Goal: Transaction & Acquisition: Purchase product/service

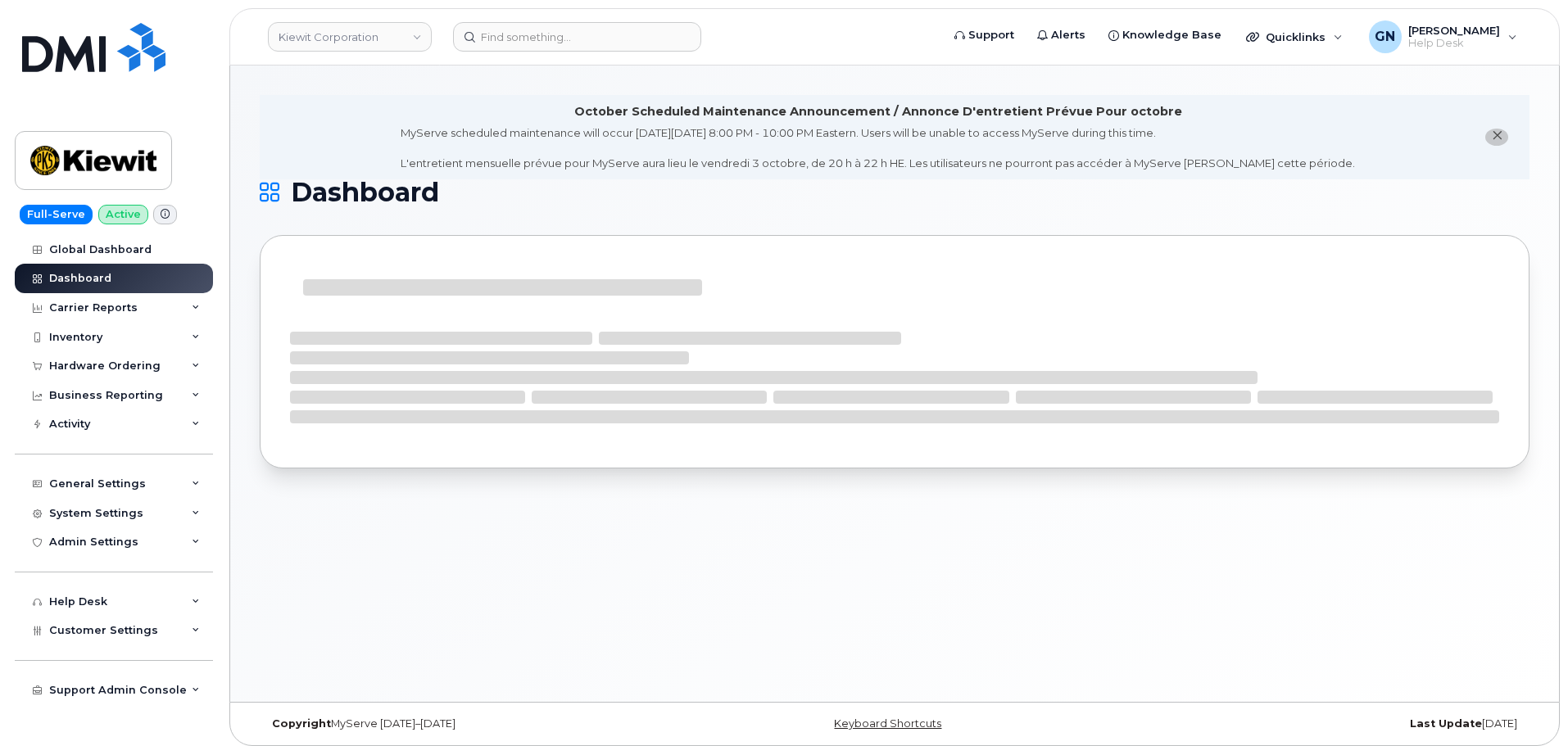
click at [1504, 141] on button "close notification" at bounding box center [1497, 138] width 23 height 17
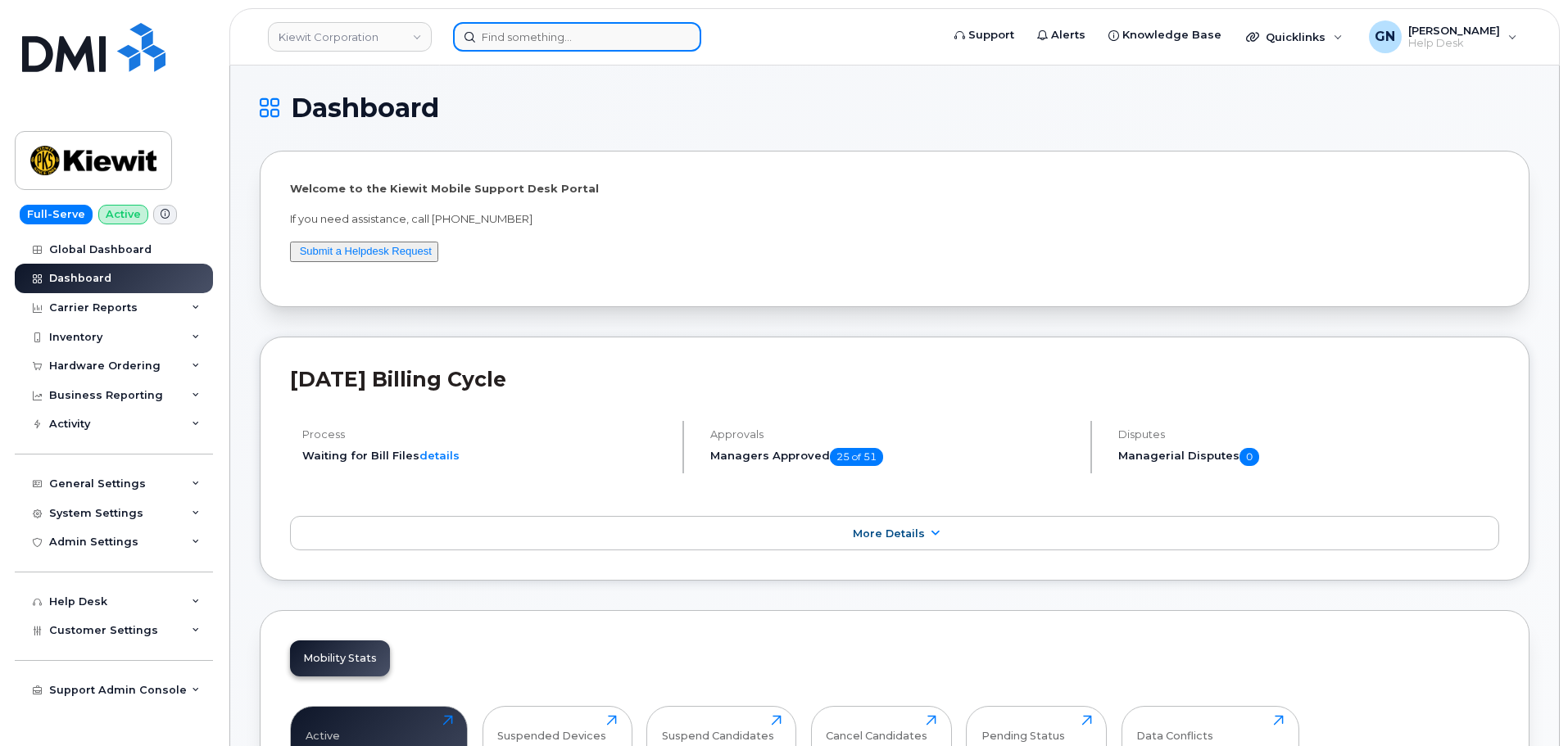
click at [521, 48] on input at bounding box center [577, 37] width 248 height 29
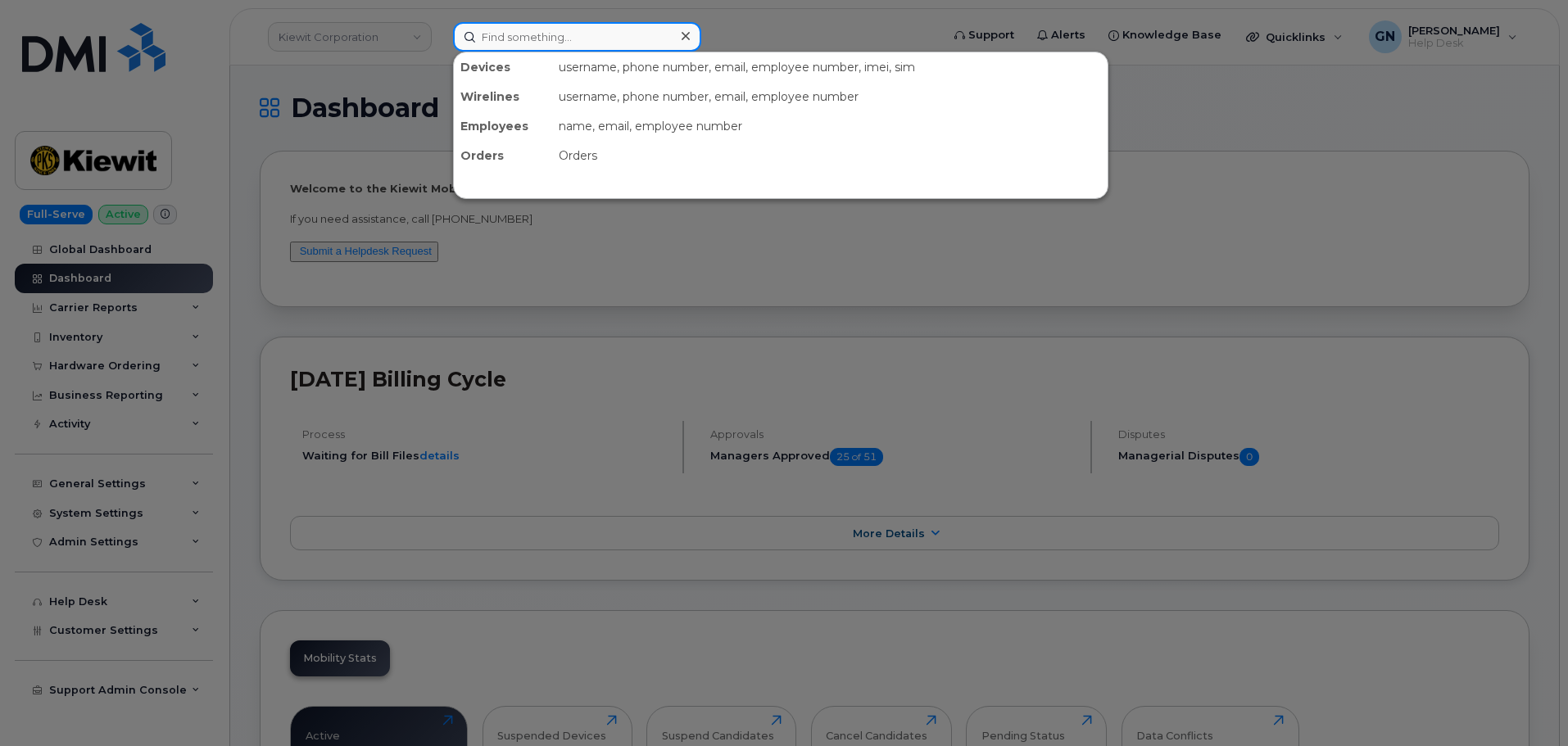
paste input "2316700173"
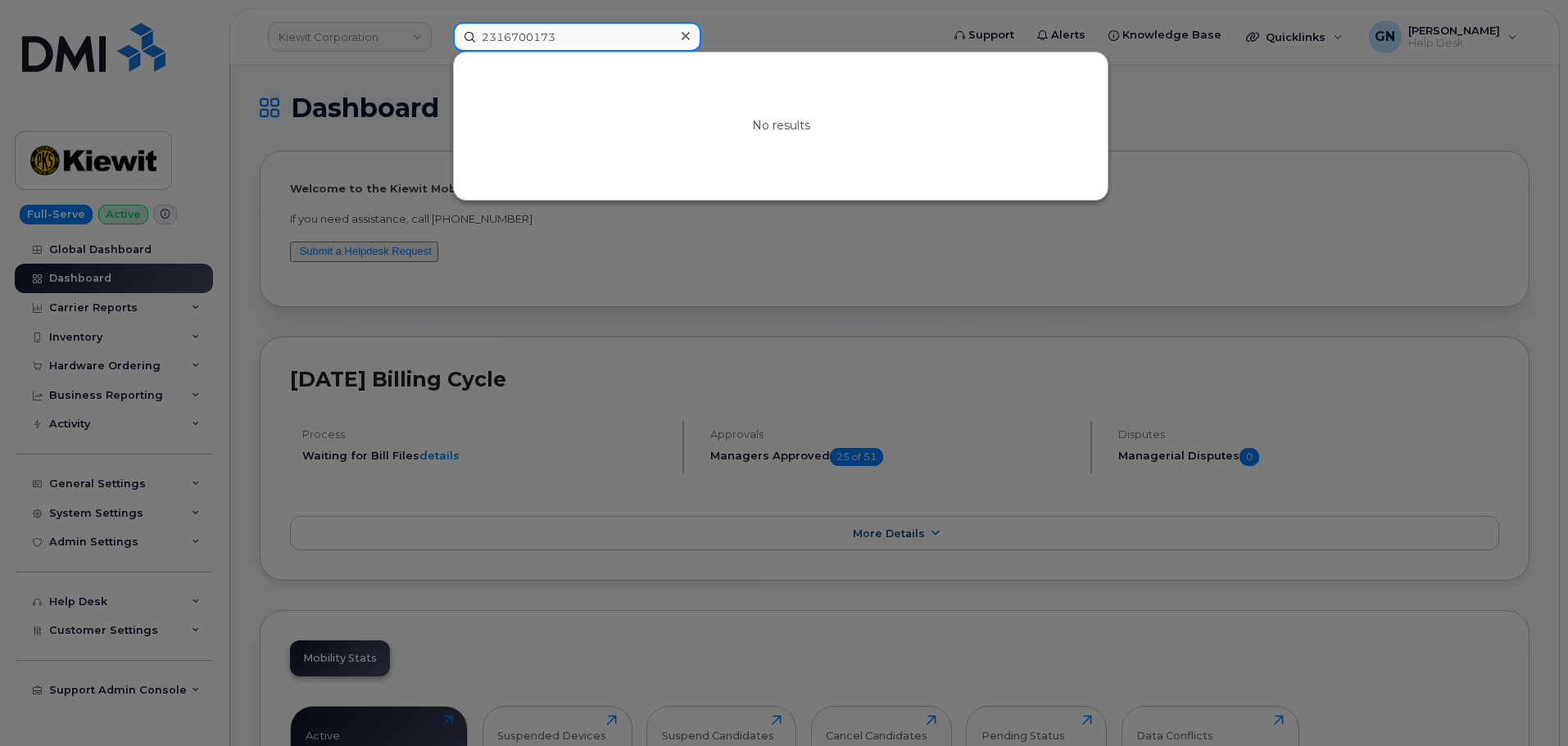
click at [562, 26] on input "2316700173" at bounding box center [577, 37] width 248 height 29
click at [565, 29] on input "2316700173" at bounding box center [577, 37] width 248 height 29
click at [565, 31] on input "2316700173" at bounding box center [577, 37] width 248 height 29
paste input "7722758150"
type input "7722758150"
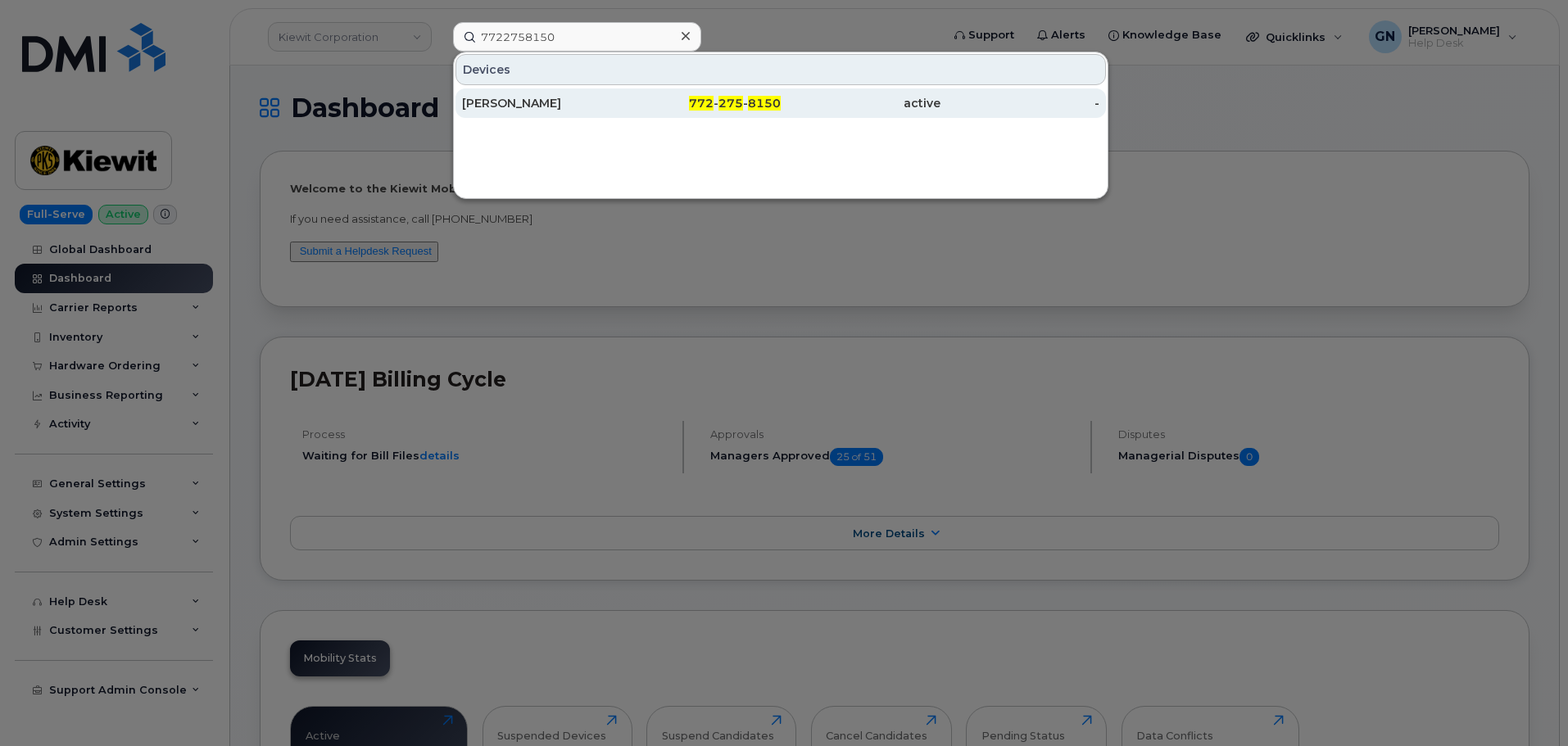
click at [808, 117] on div "active" at bounding box center [861, 103] width 160 height 29
click at [805, 114] on div "active" at bounding box center [861, 103] width 160 height 29
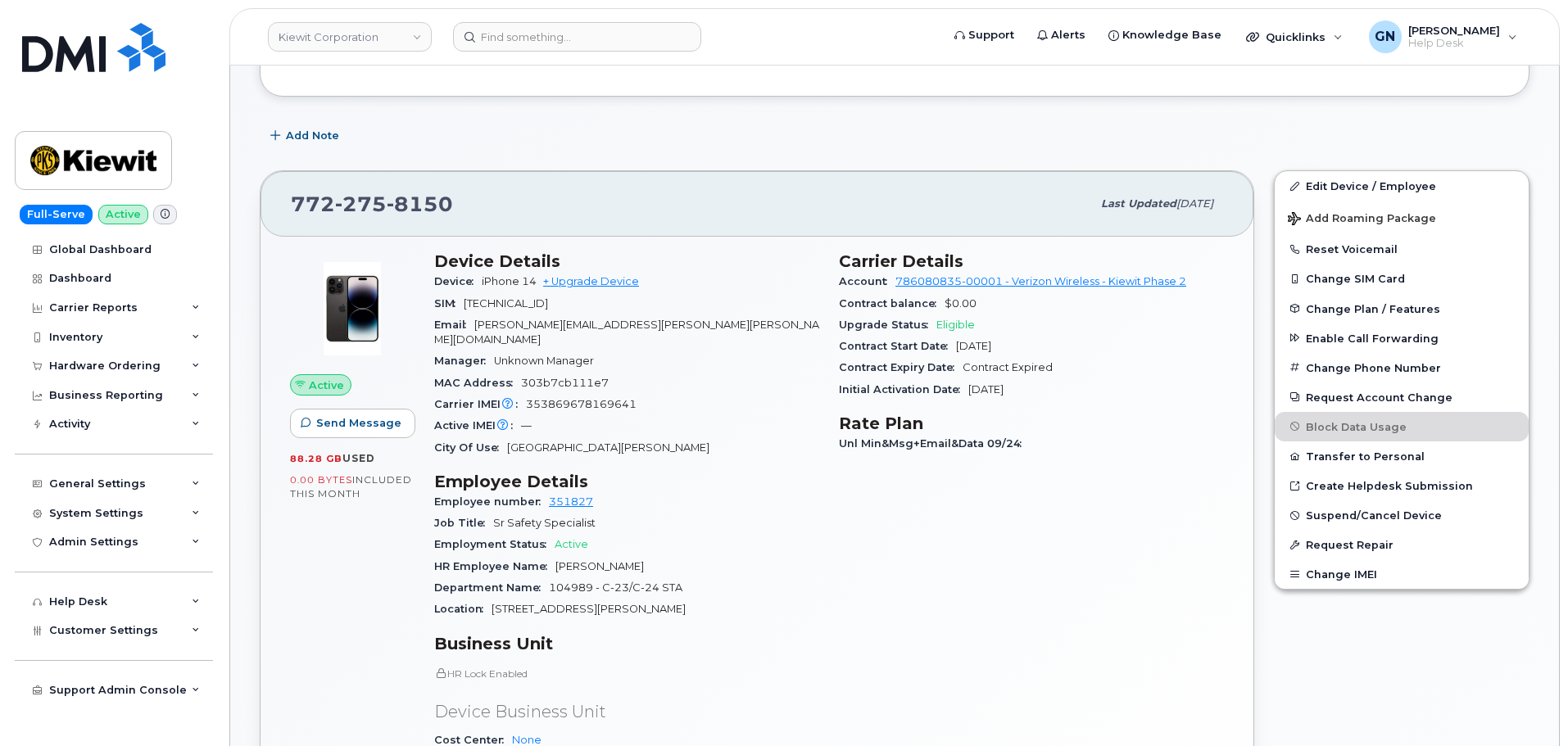
scroll to position [245, 0]
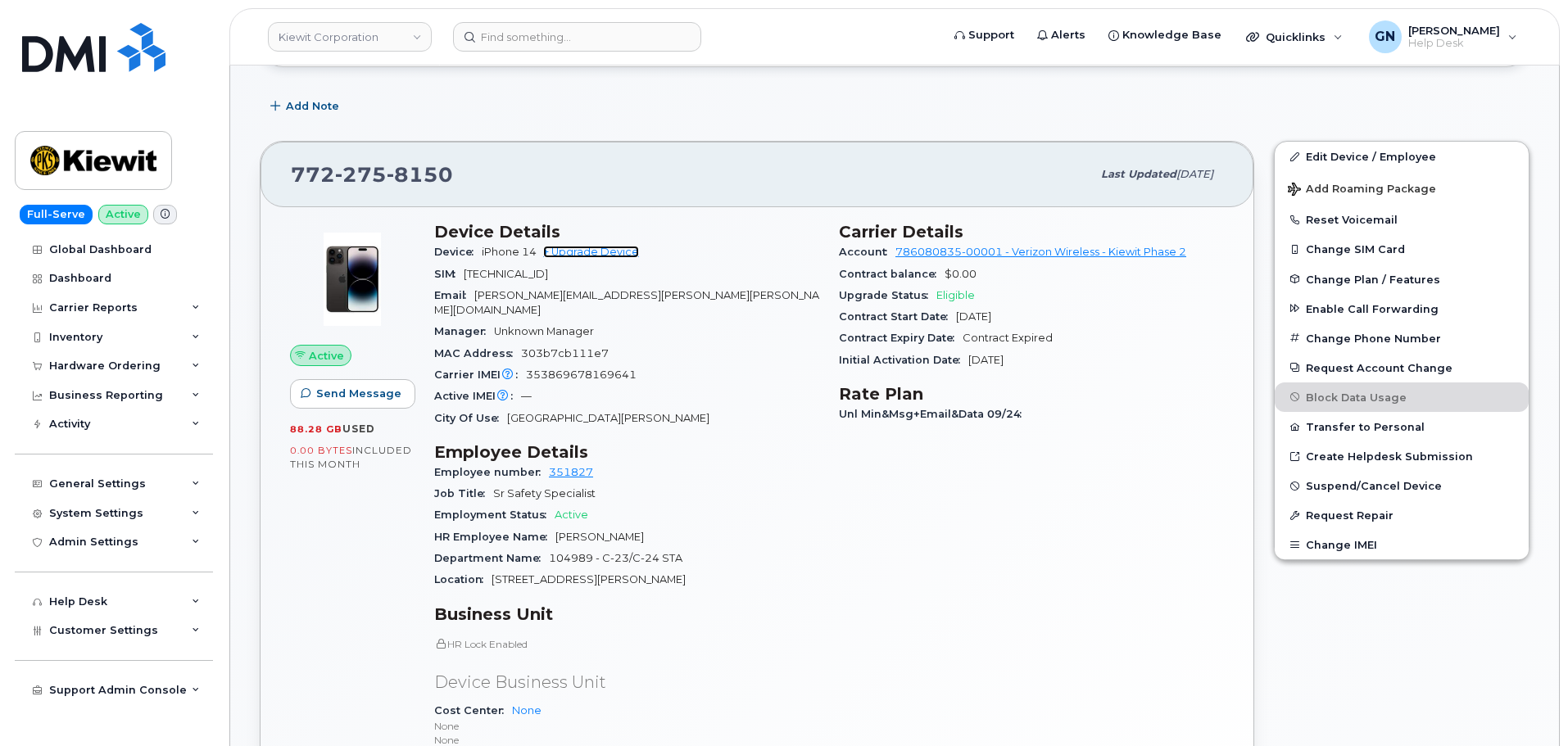
click at [635, 255] on link "+ Upgrade Device" at bounding box center [591, 251] width 96 height 13
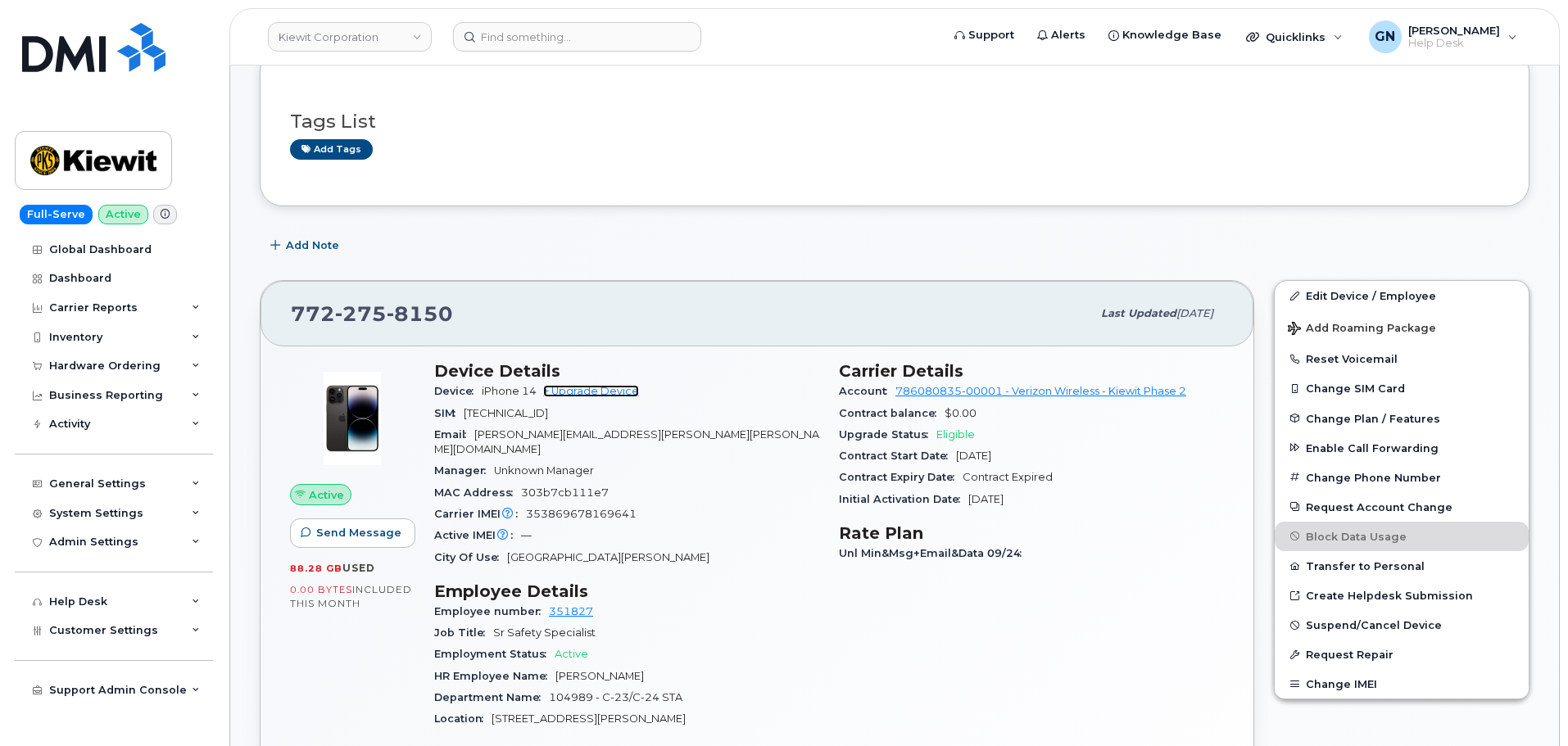
scroll to position [81, 0]
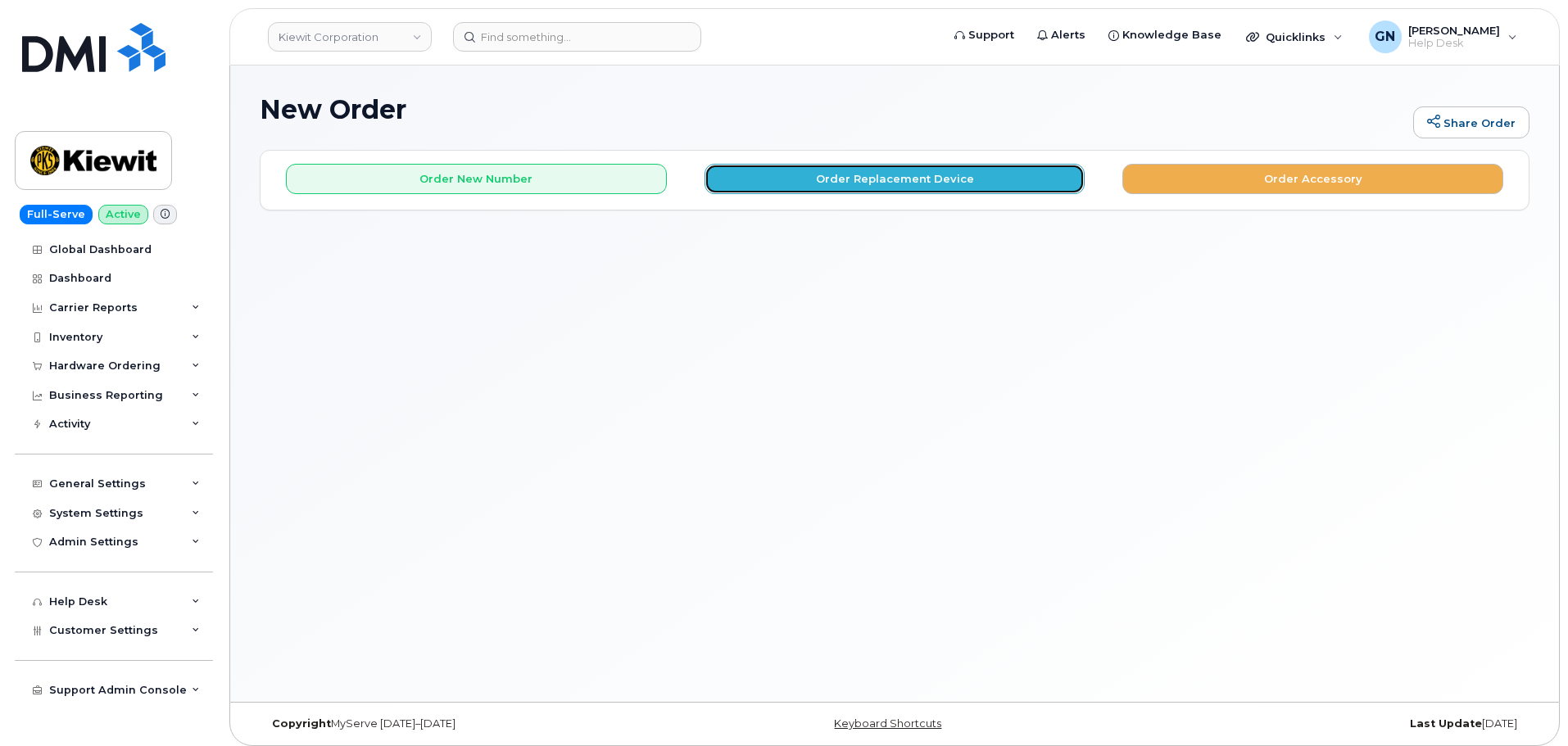
click at [756, 169] on button "Order Replacement Device" at bounding box center [895, 178] width 381 height 30
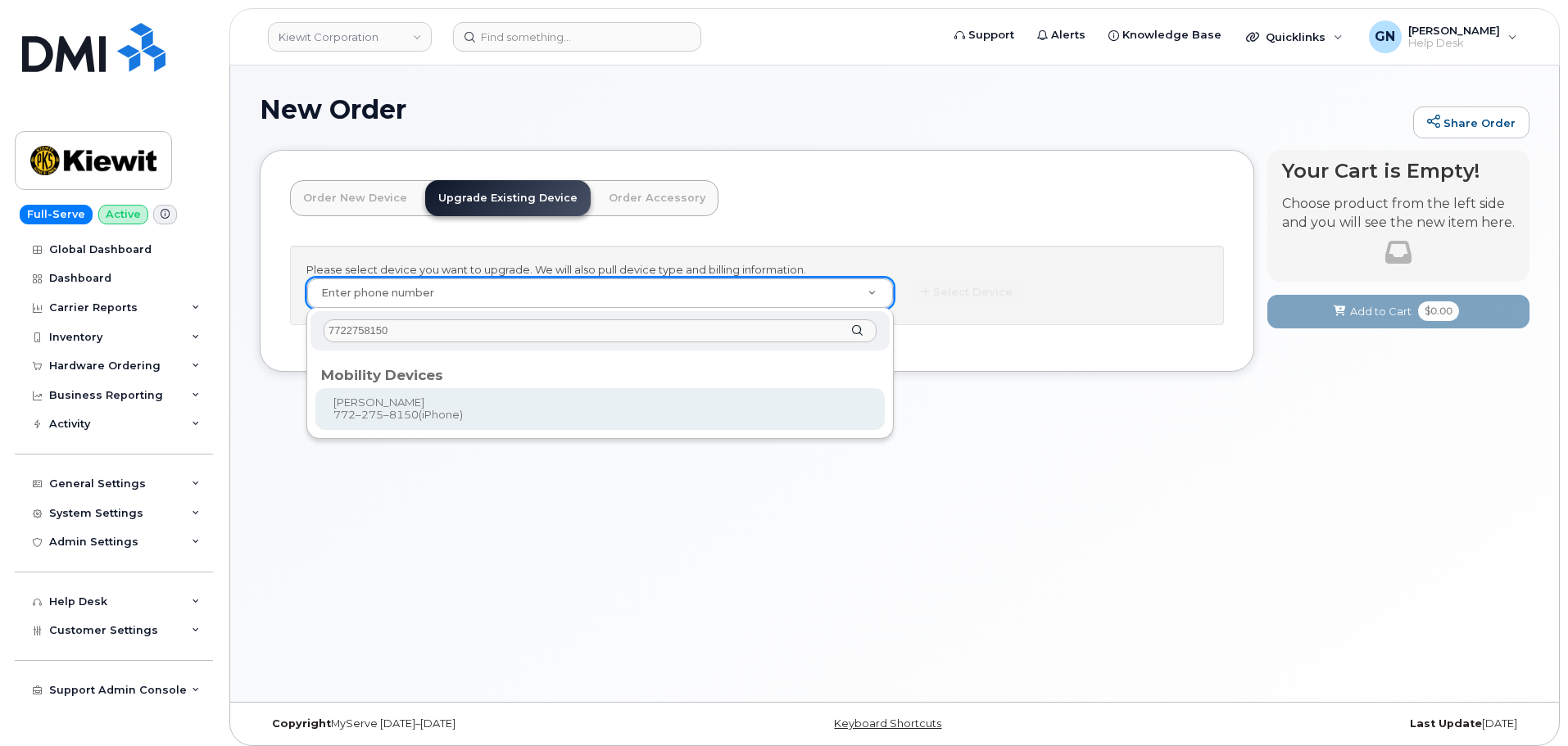
type input "7722758150"
drag, startPoint x: 756, startPoint y: 400, endPoint x: 795, endPoint y: 394, distance: 39.5
type input "1120631"
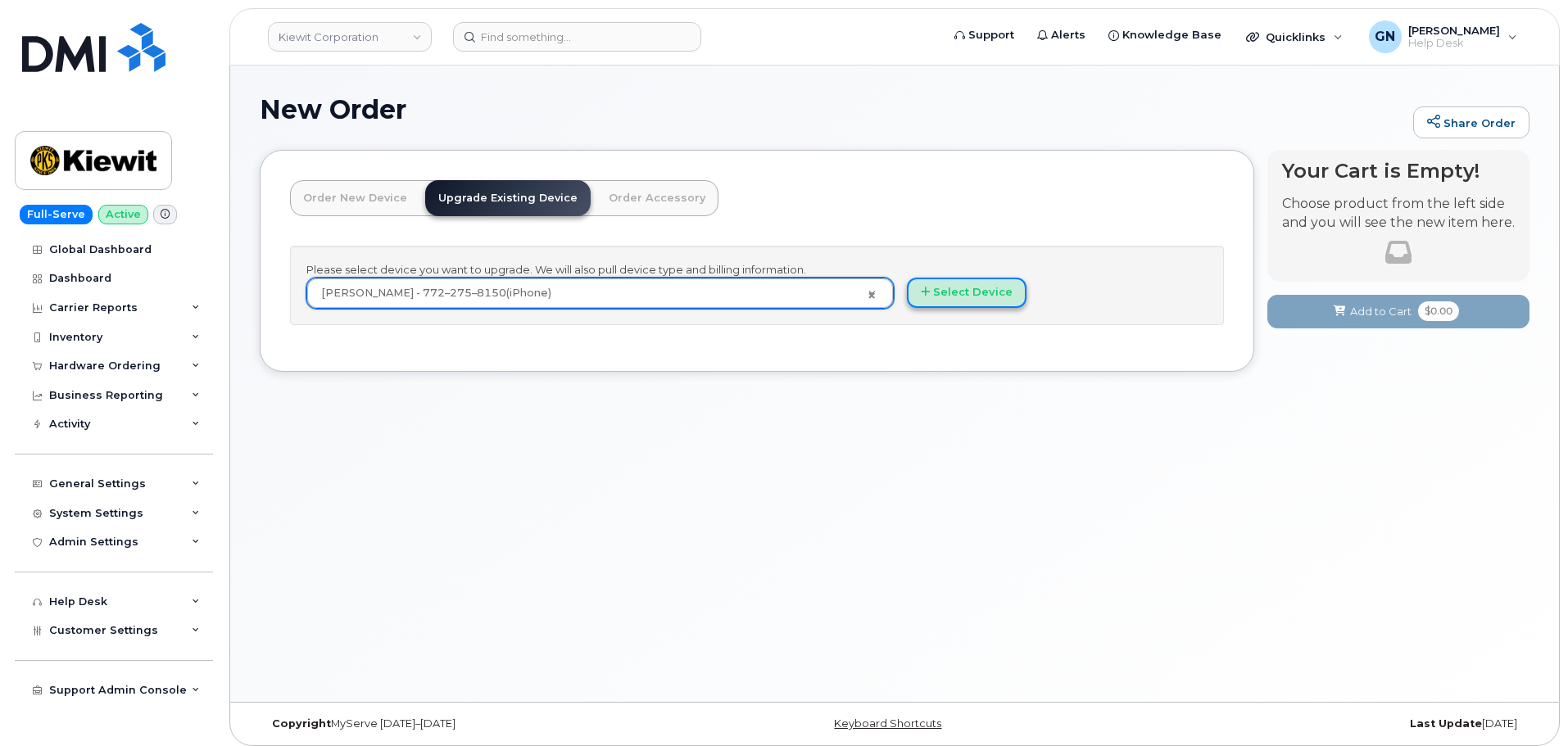
click at [982, 292] on button "Select Device" at bounding box center [966, 292] width 119 height 30
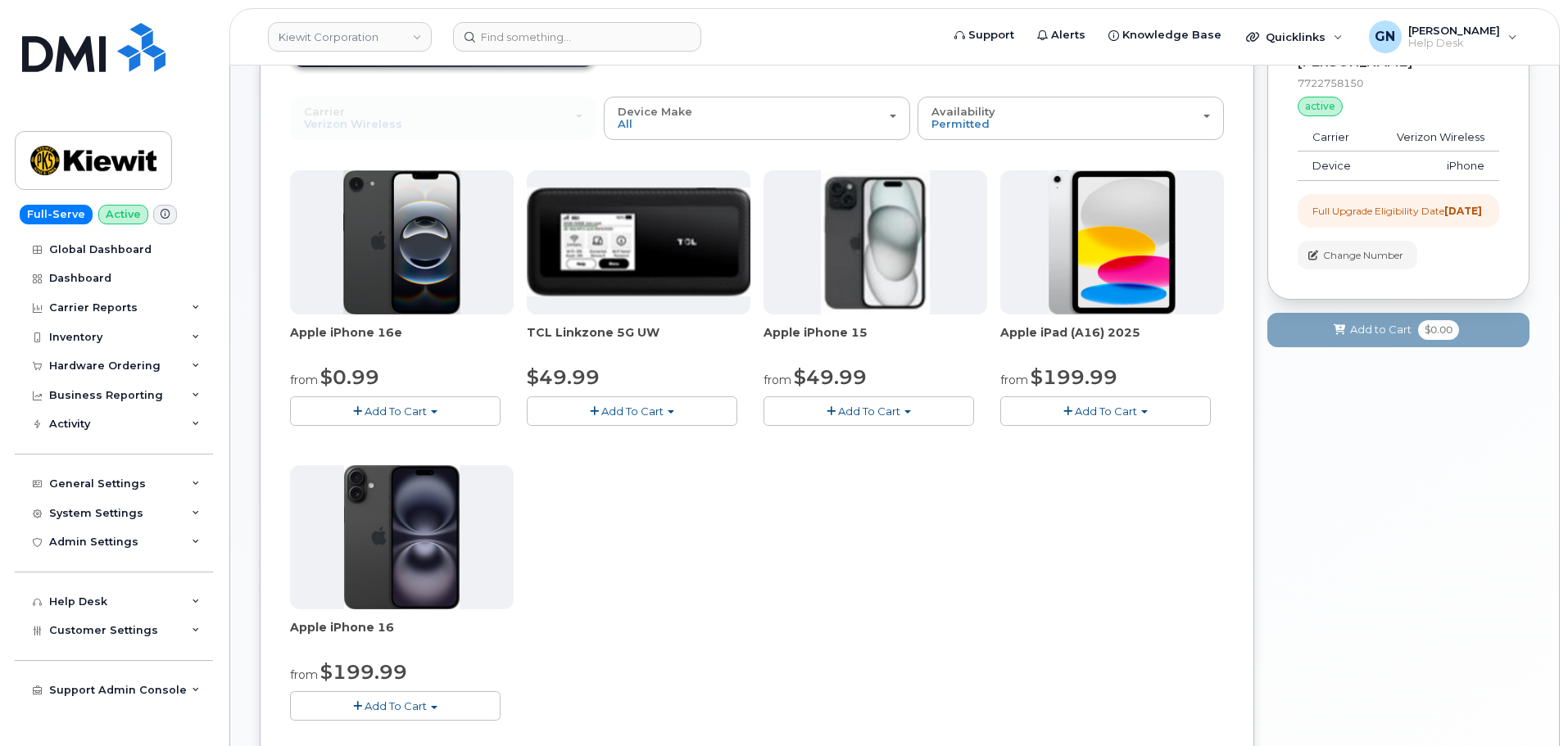
scroll to position [164, 0]
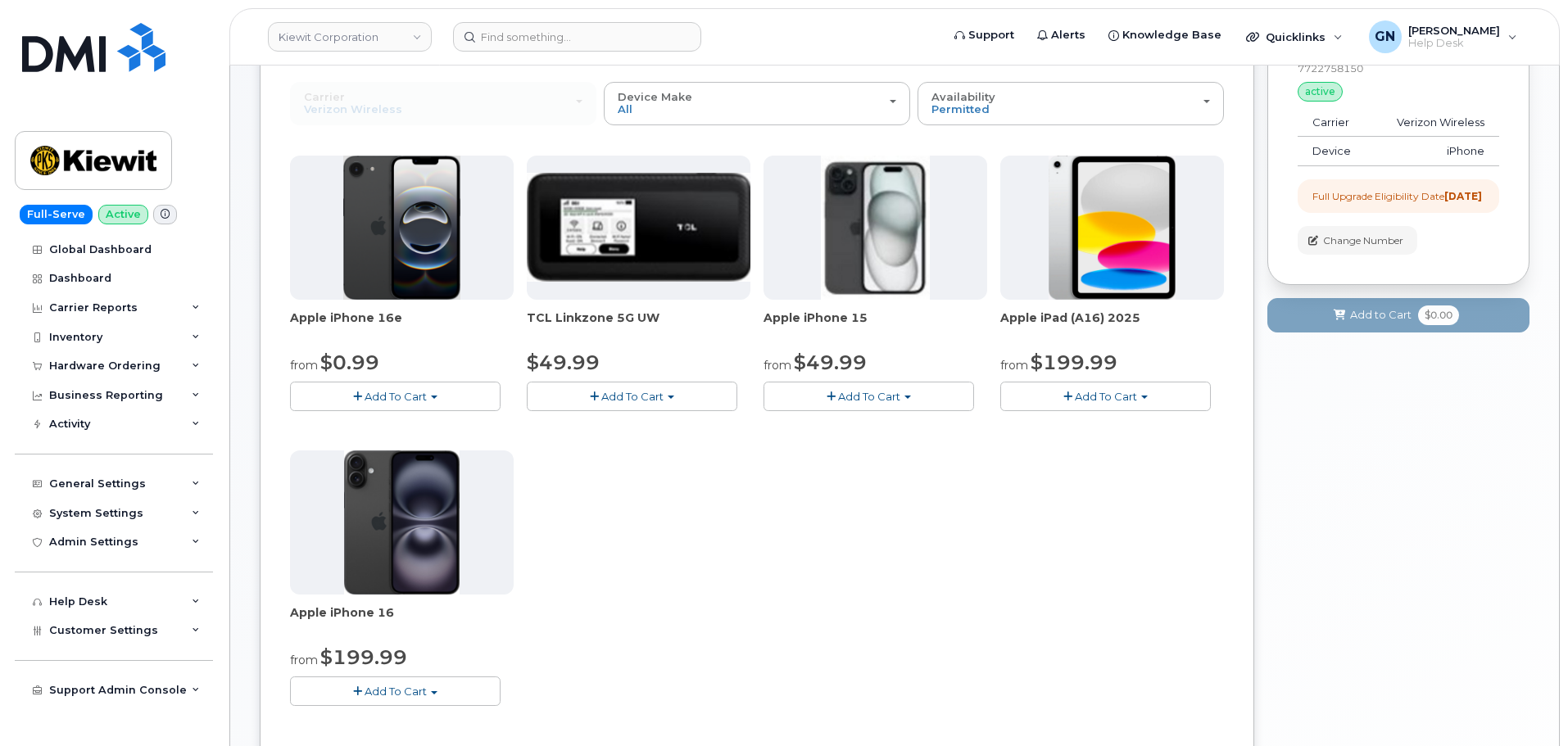
click at [444, 402] on button "Add To Cart" at bounding box center [395, 397] width 211 height 29
click at [435, 427] on link "$0.99 - 2 Year Upgrade (128GB)" at bounding box center [397, 427] width 206 height 20
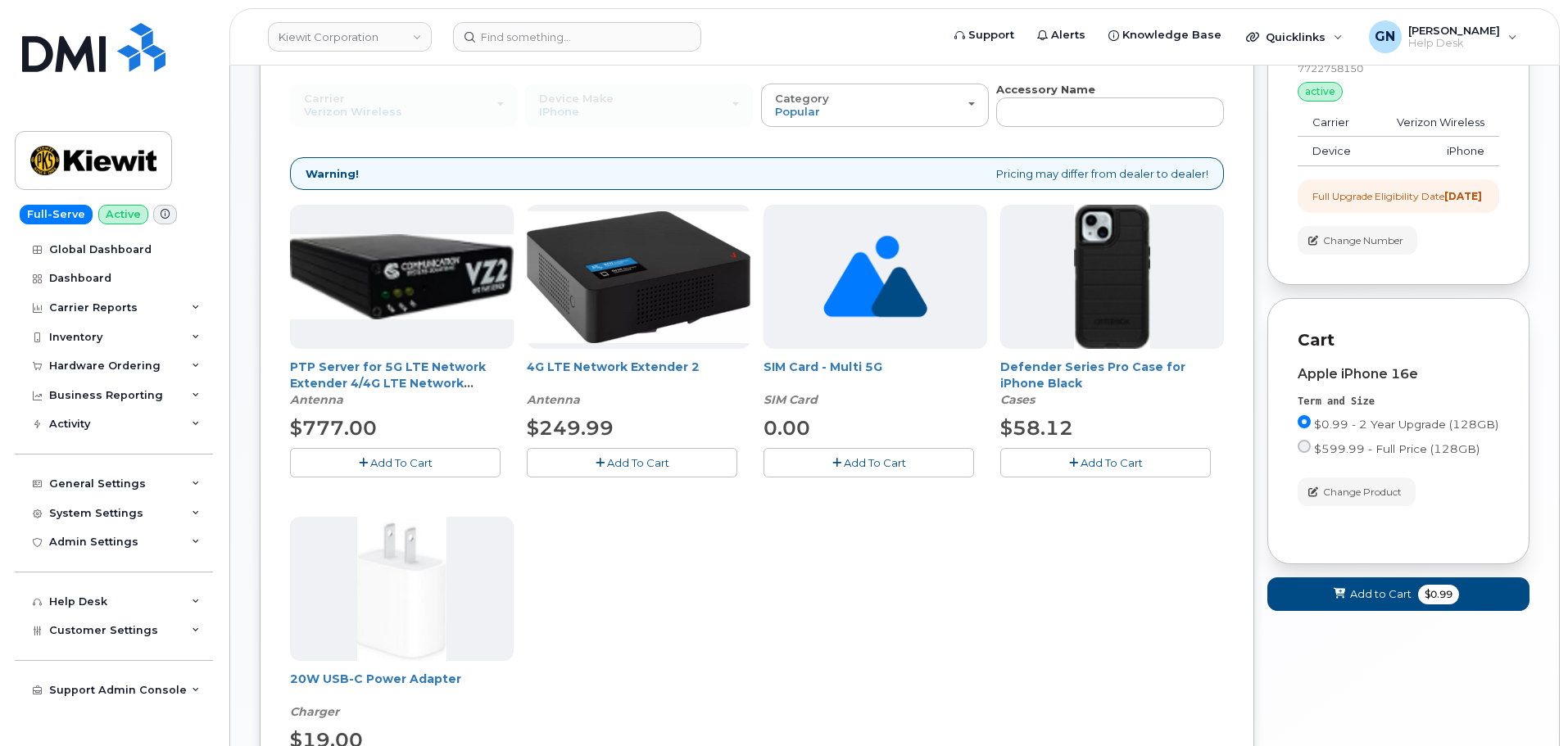
click at [1056, 471] on button "Add To Cart" at bounding box center [1105, 463] width 211 height 29
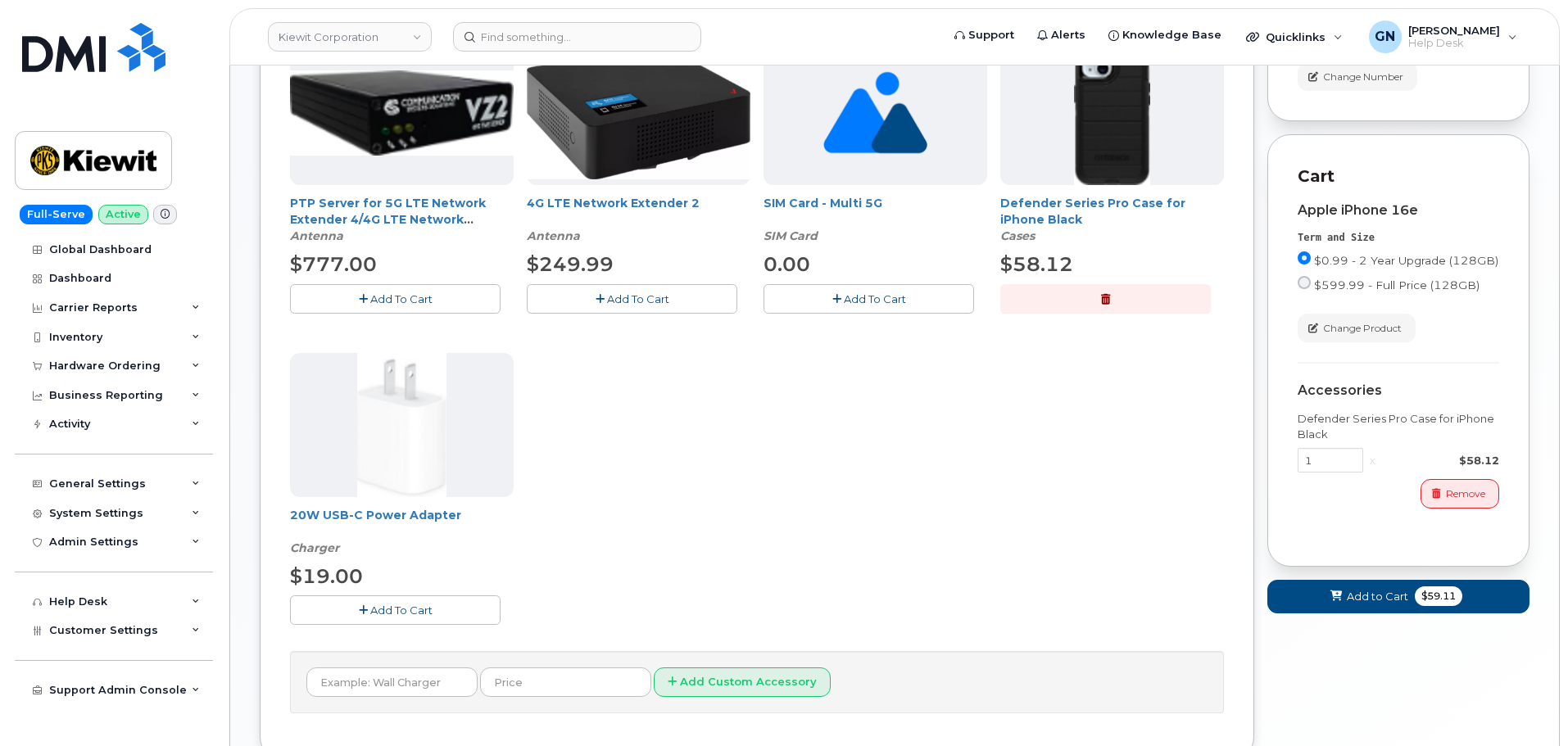
drag, startPoint x: 397, startPoint y: 614, endPoint x: 766, endPoint y: 524, distance: 379.8
click at [400, 612] on span "Add To Cart" at bounding box center [402, 610] width 62 height 14
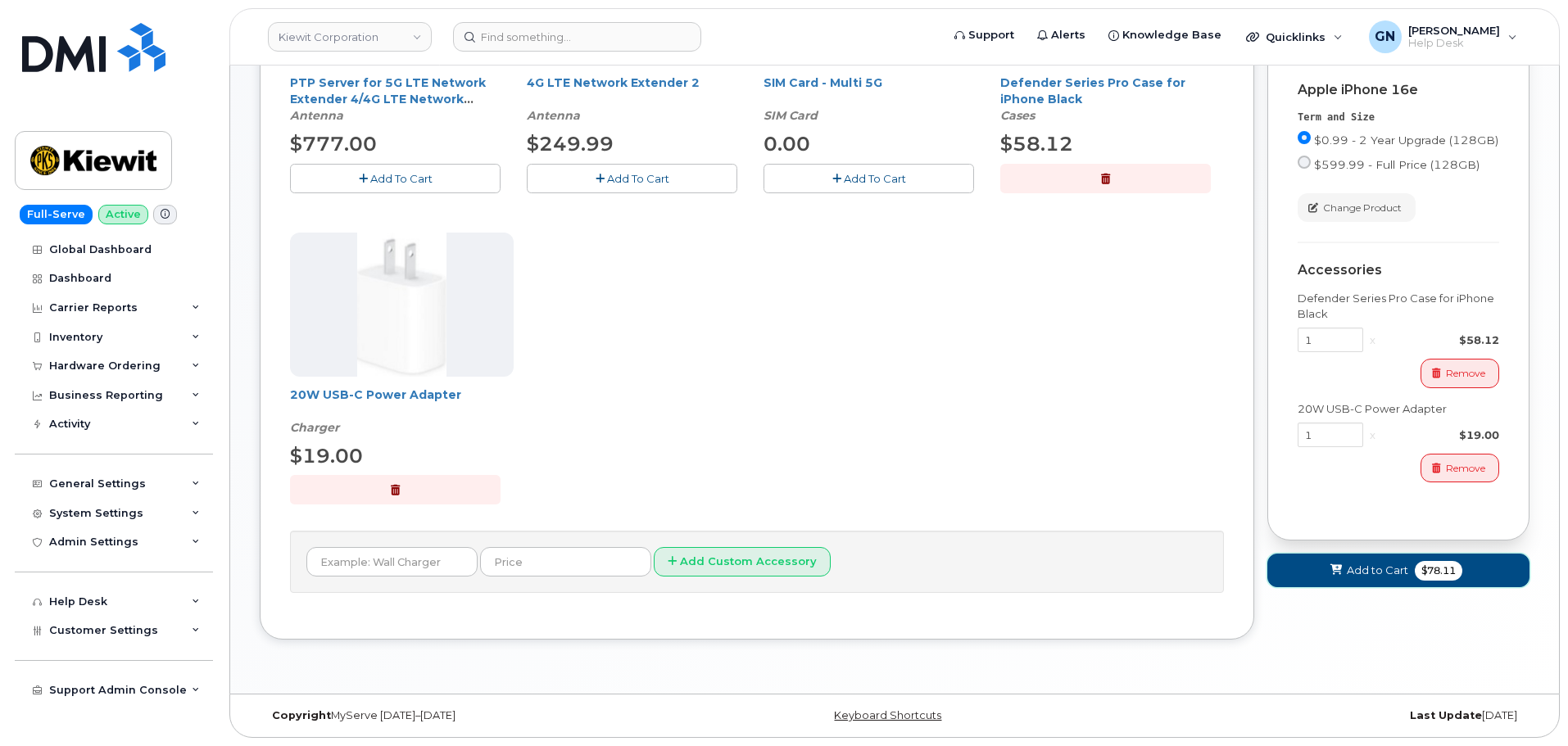
click at [1404, 578] on span "Add to Cart" at bounding box center [1377, 570] width 61 height 16
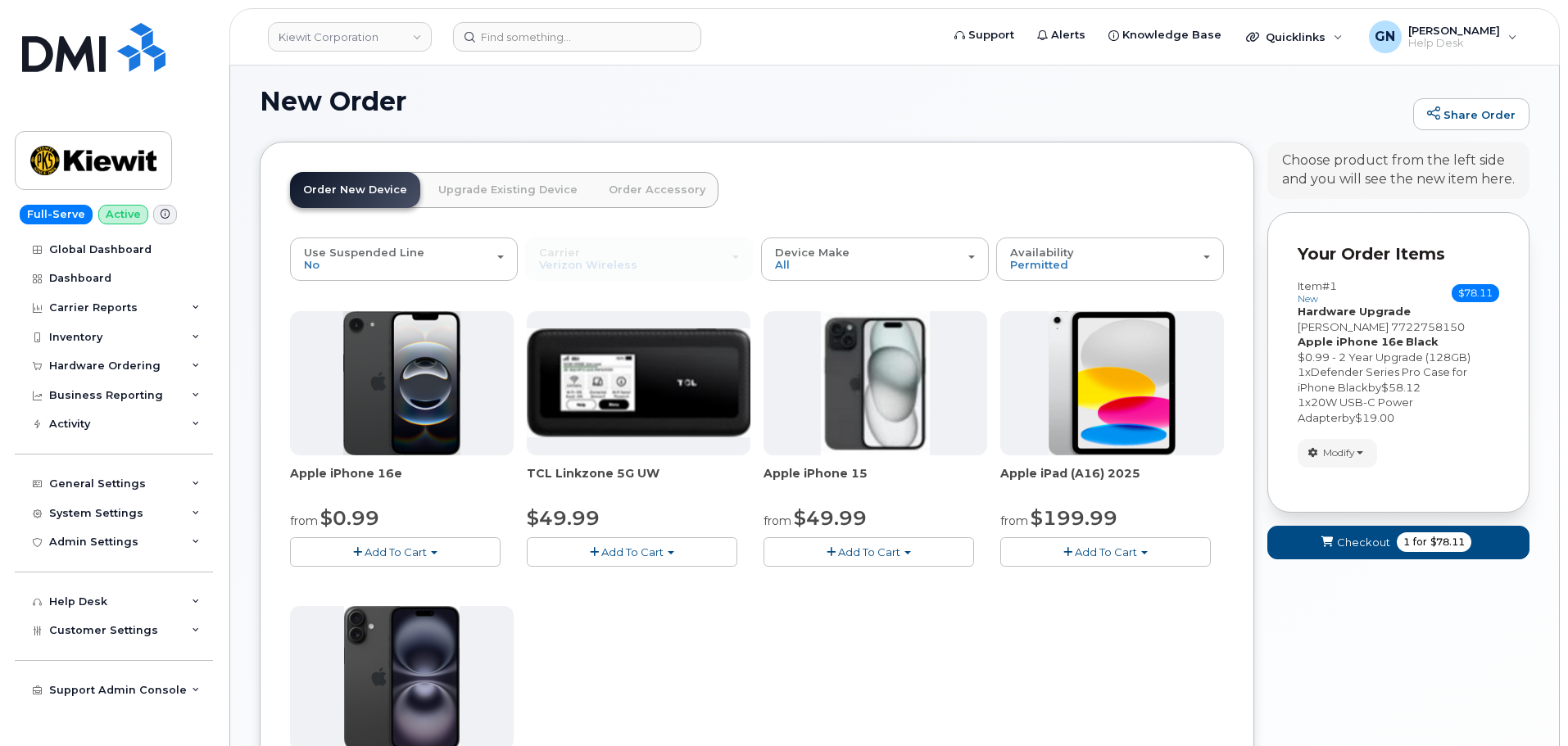
scroll to position [458, 0]
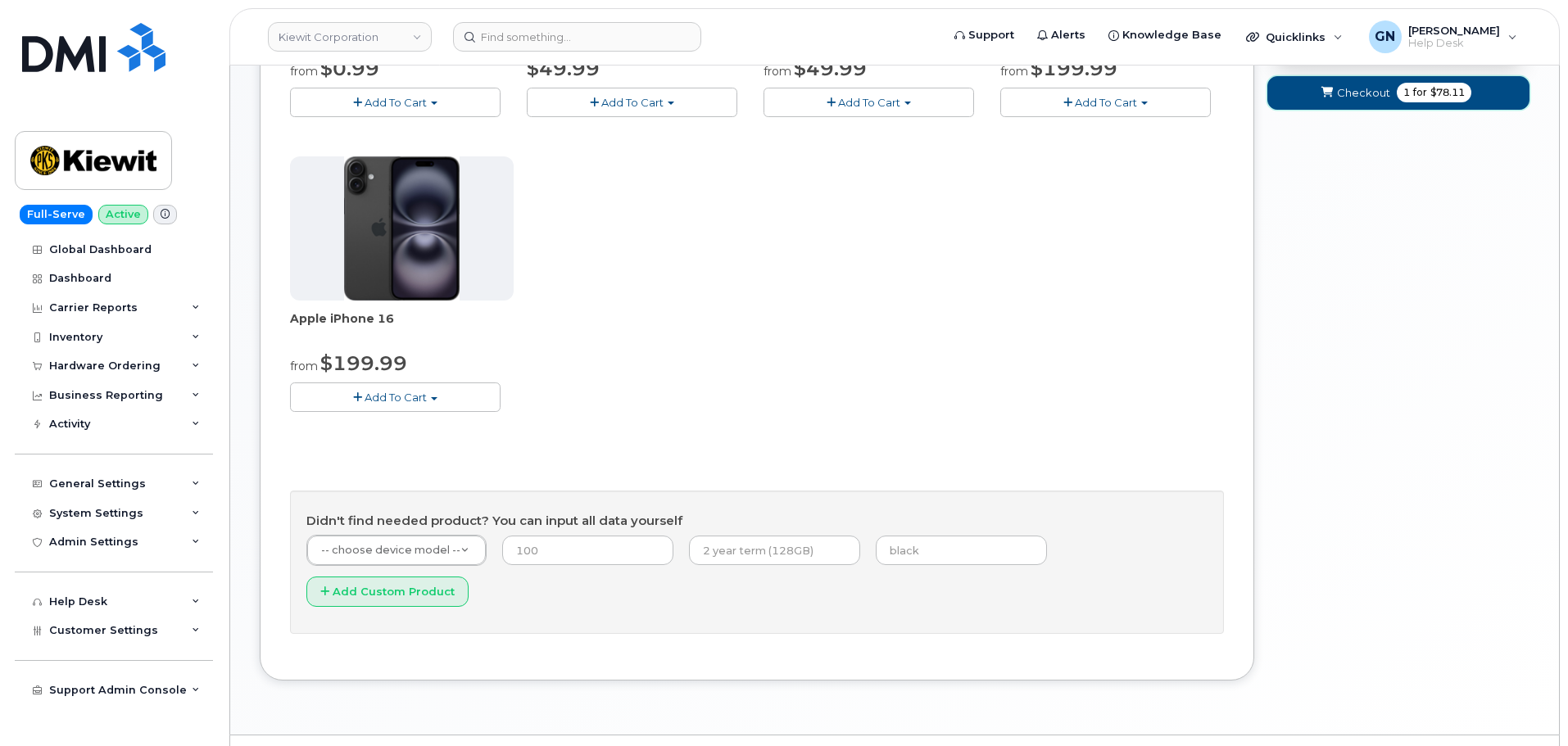
drag, startPoint x: 1389, startPoint y: 82, endPoint x: 1490, endPoint y: 143, distance: 118.0
click at [1389, 83] on button "Checkout 1 for $78.11" at bounding box center [1398, 93] width 262 height 34
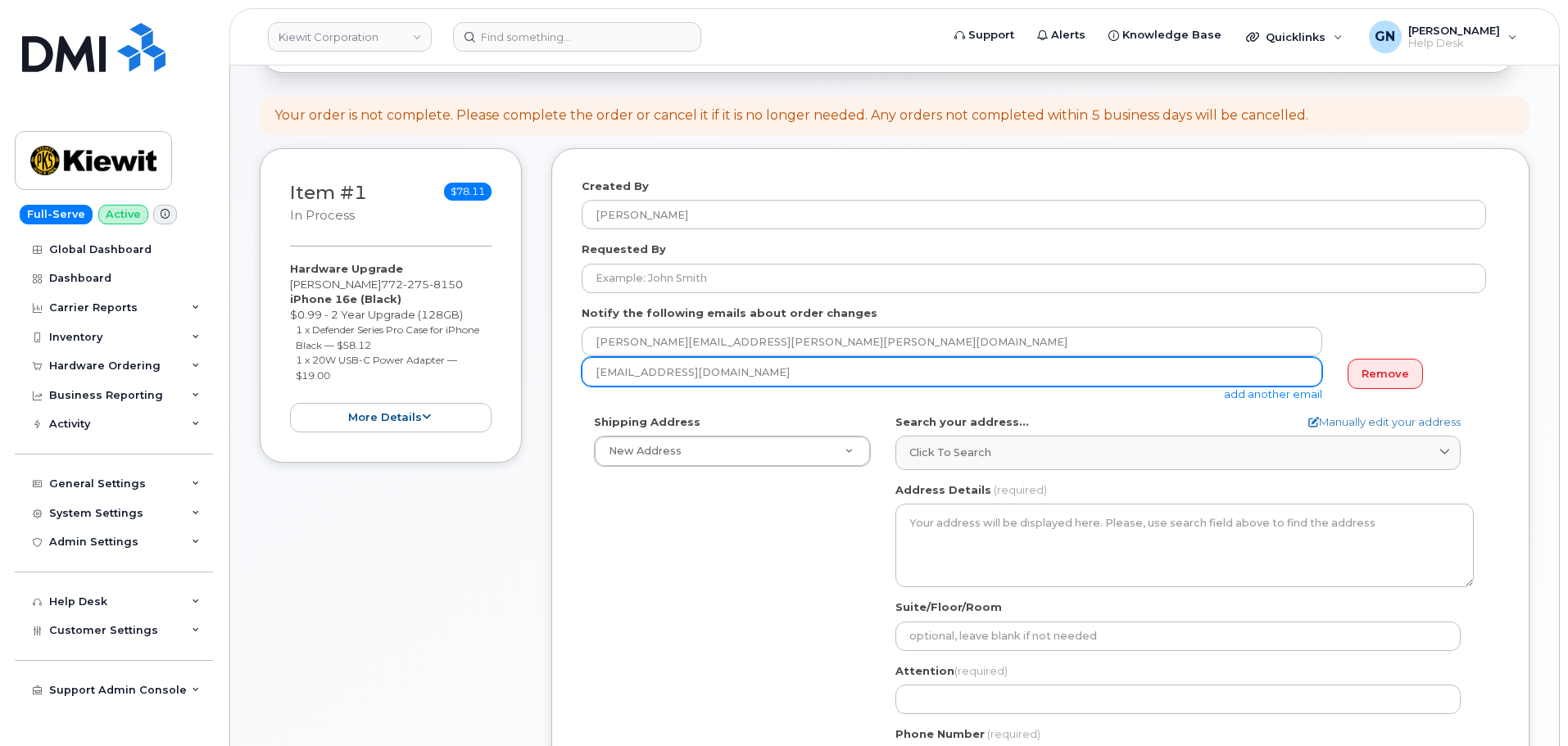
scroll to position [164, 0]
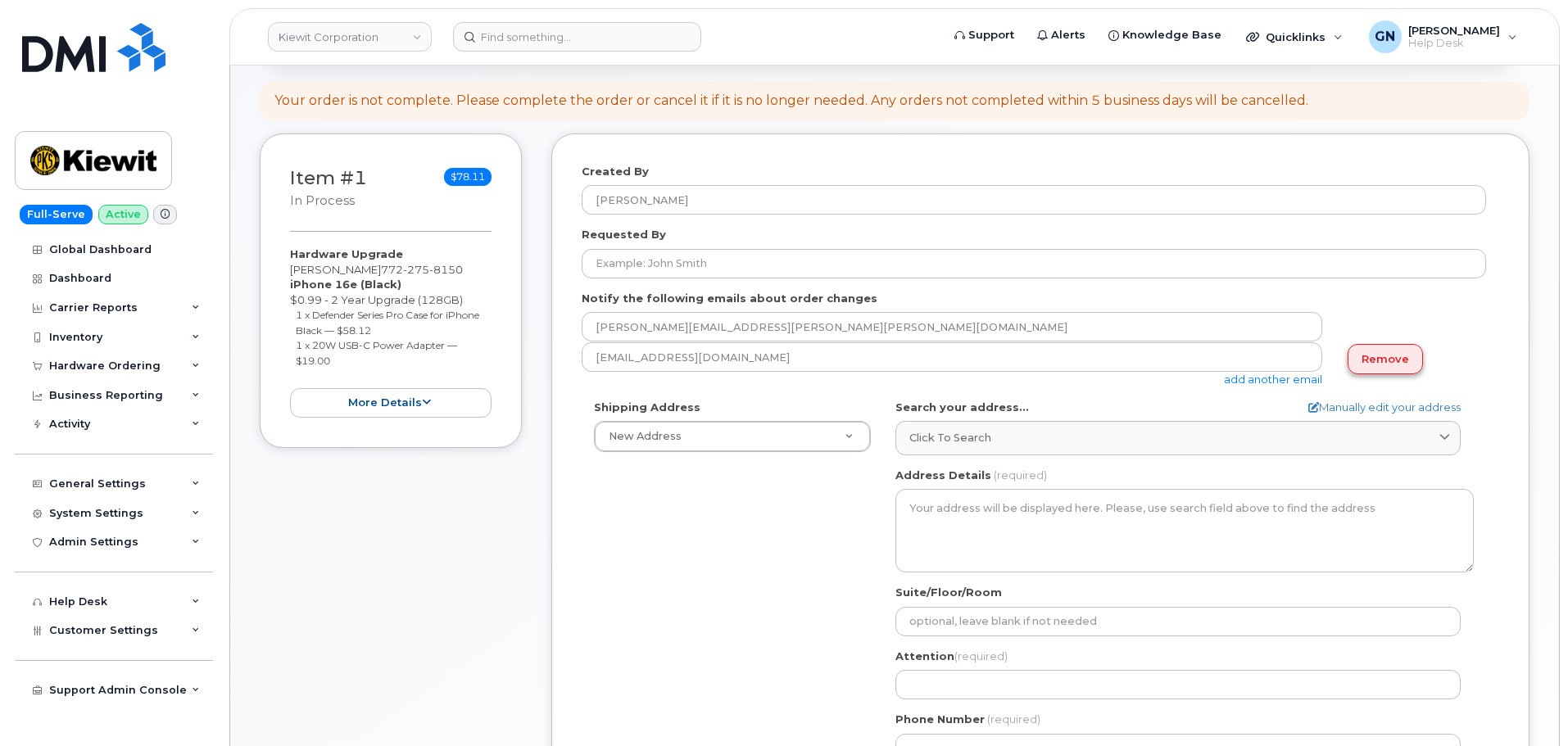
click at [1371, 369] on link "Remove" at bounding box center [1386, 359] width 76 height 30
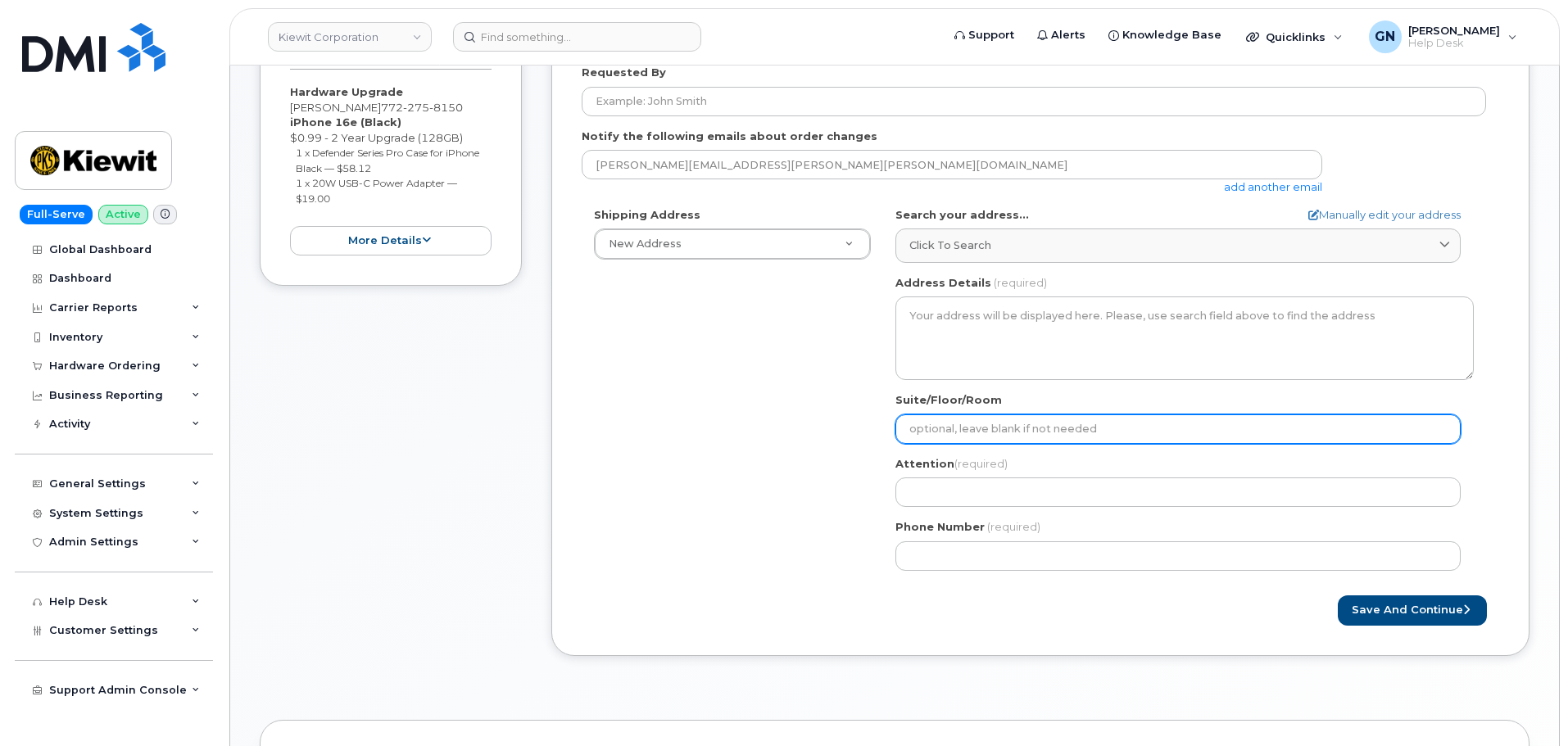
scroll to position [328, 0]
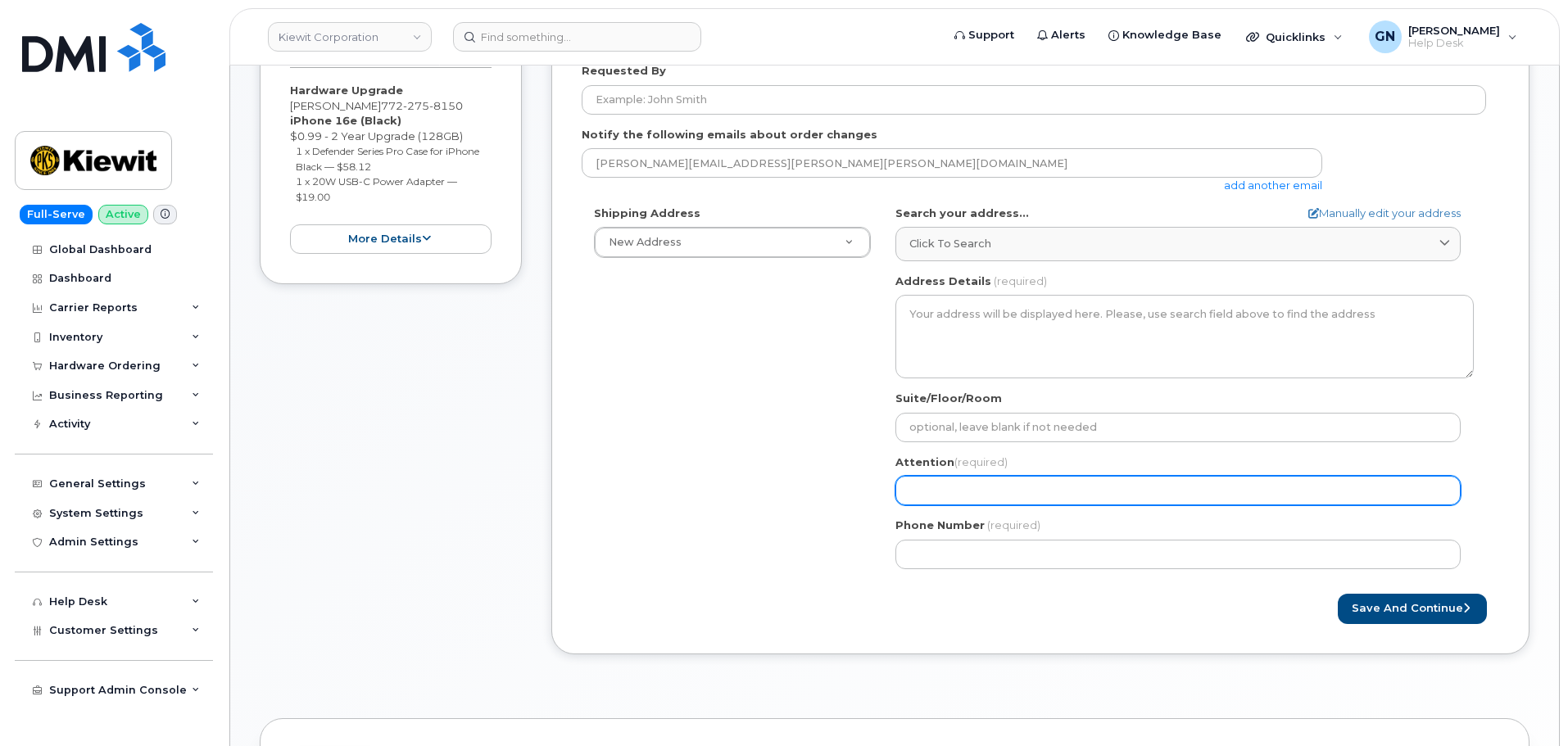
click at [978, 497] on input "Attention (required)" at bounding box center [1178, 491] width 566 height 29
paste input "[PERSON_NAME]"
select select
type input "[PERSON_NAME]"
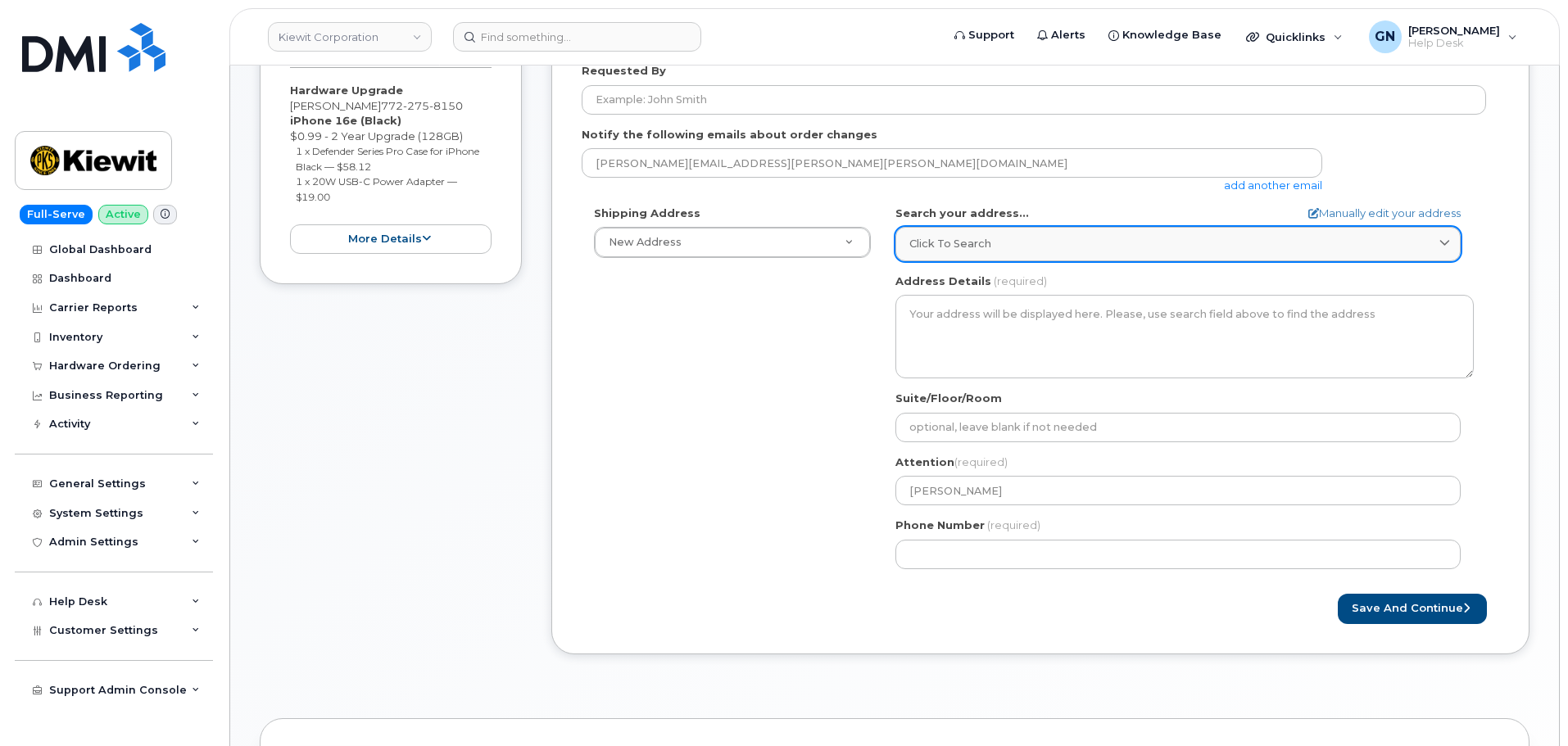
click at [988, 255] on link "Click to search" at bounding box center [1178, 243] width 566 height 34
paste input "3390 Smeed Rd Fort Pierce Fl 34945"
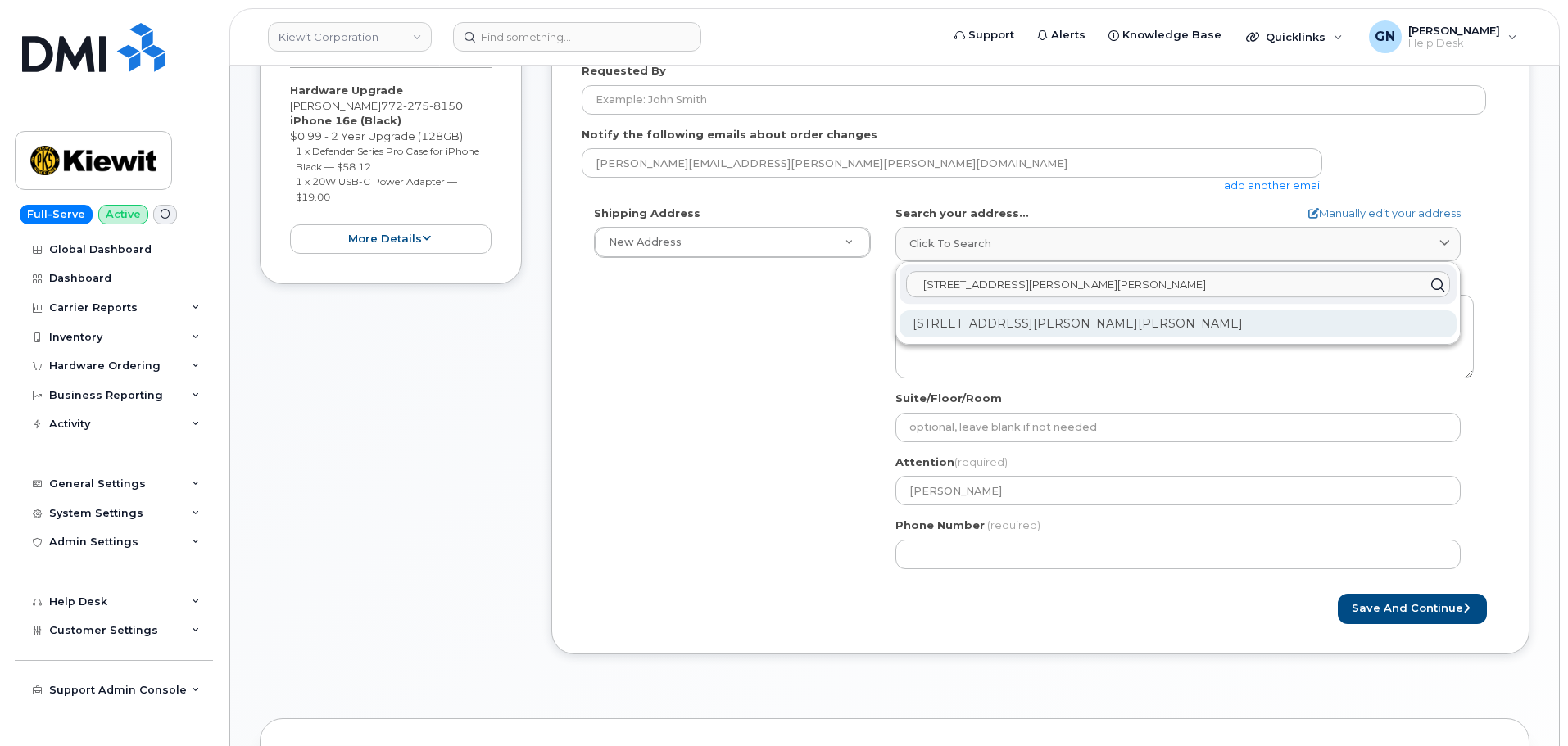
type input "3390 Smeed Rd Fort Pierce Fl 34945"
click at [1052, 335] on div "3390 Sneed Rd Fort Pierce FL 34945-4713" at bounding box center [1178, 324] width 557 height 27
select select
type textarea "3390 Sneed Rd FORT PIERCE FL 34945-4713 UNITED STATES"
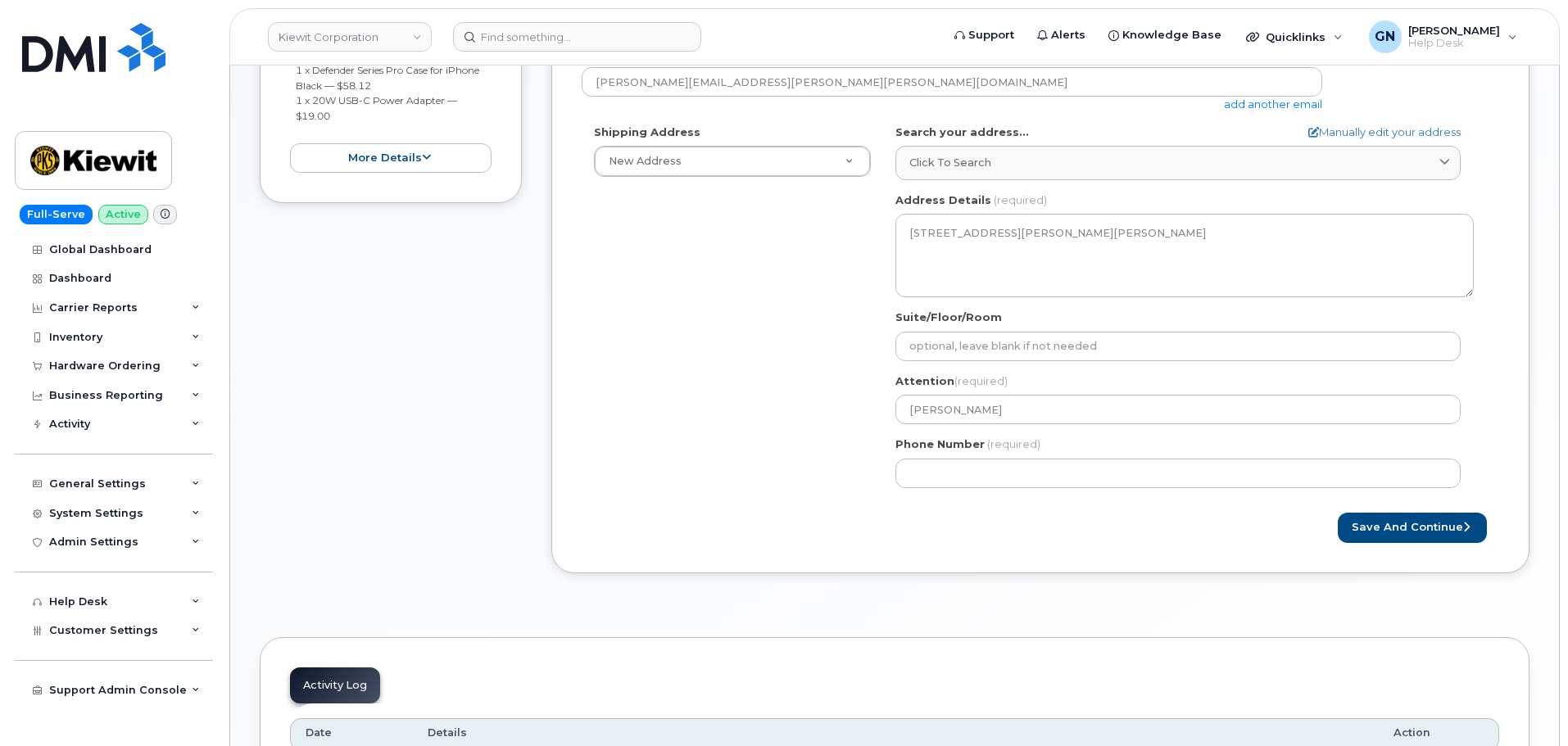
scroll to position [409, 0]
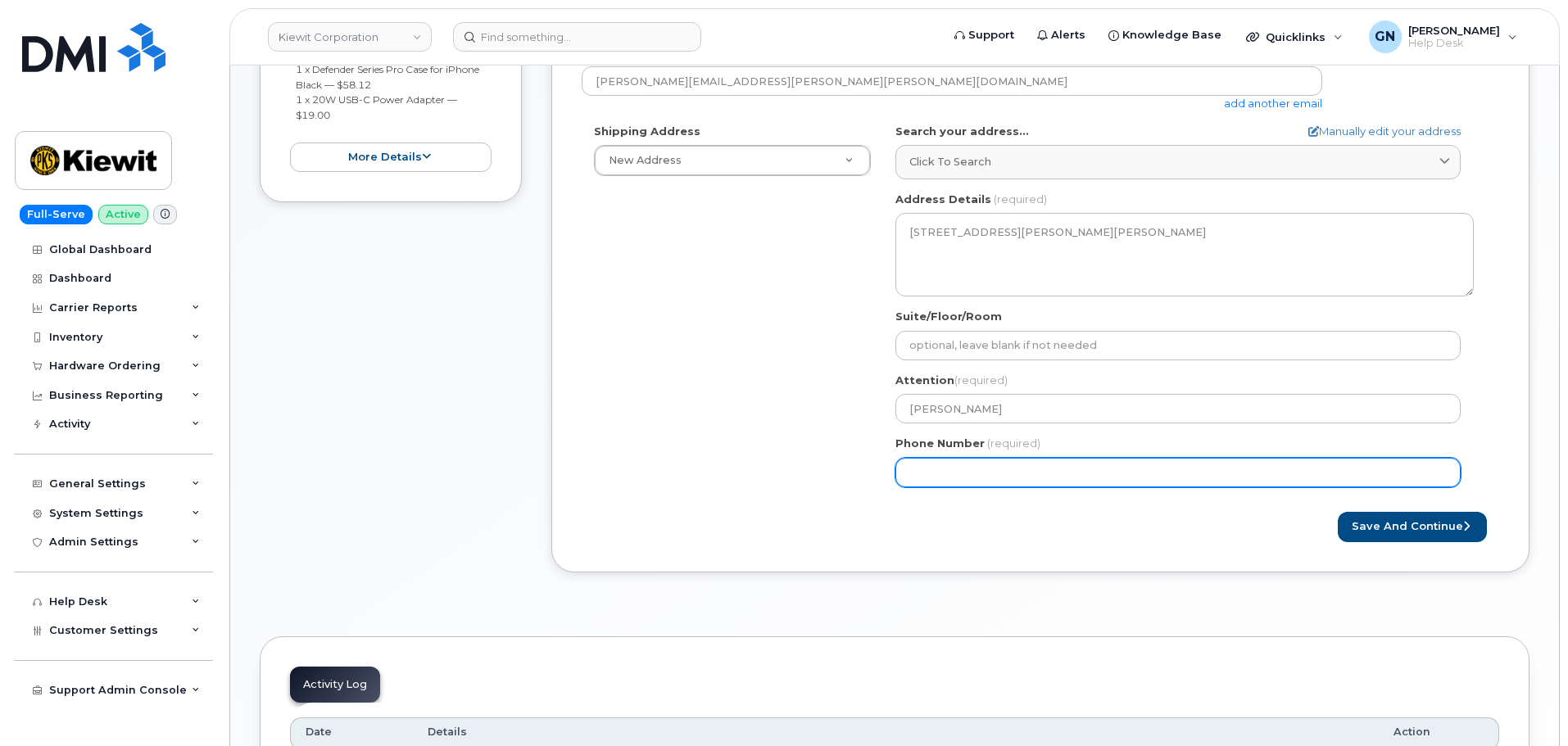
click at [1118, 464] on input "Phone Number" at bounding box center [1178, 472] width 566 height 29
paste input "7722758150"
select select
type input "7722758150"
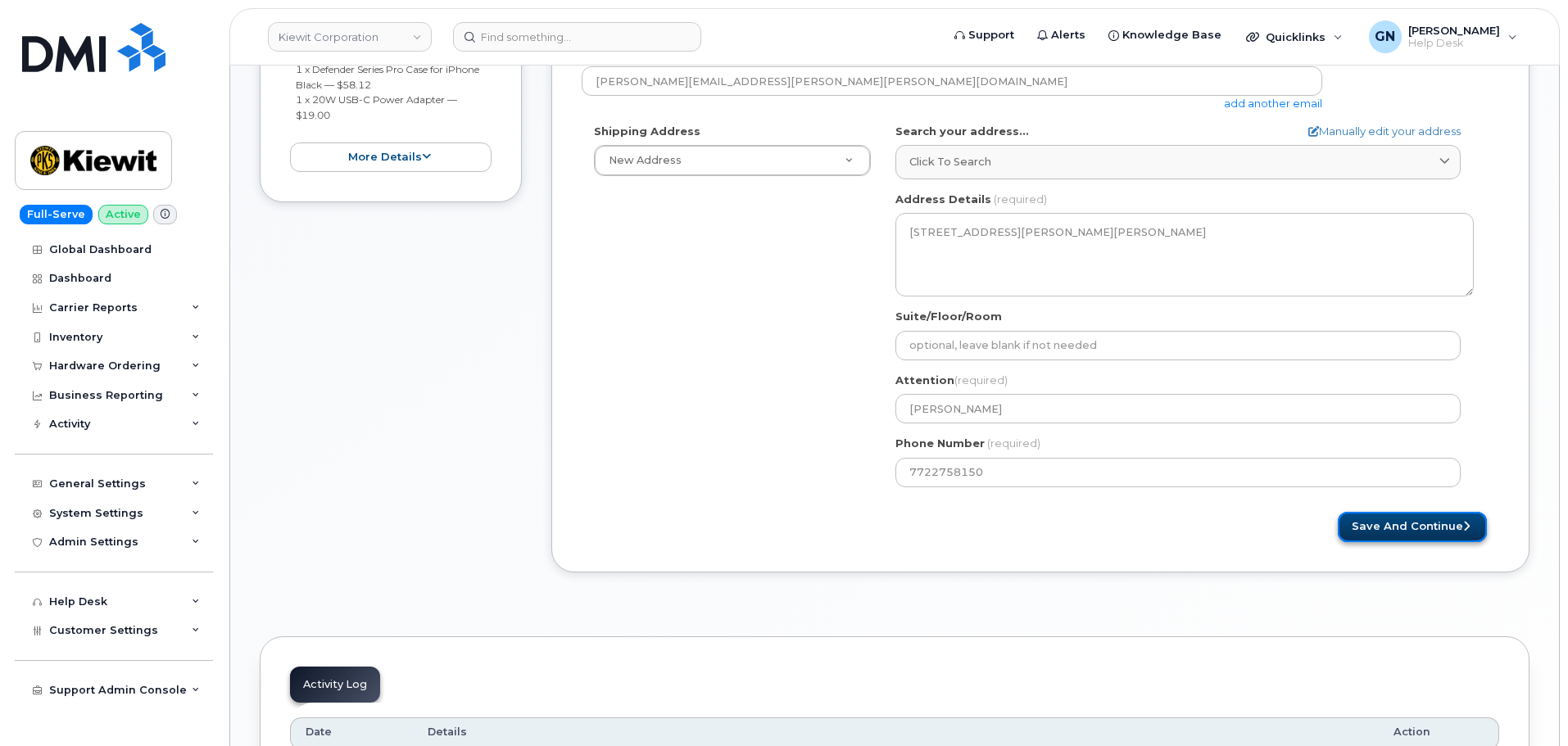
click at [1415, 519] on button "Save and Continue" at bounding box center [1413, 527] width 149 height 30
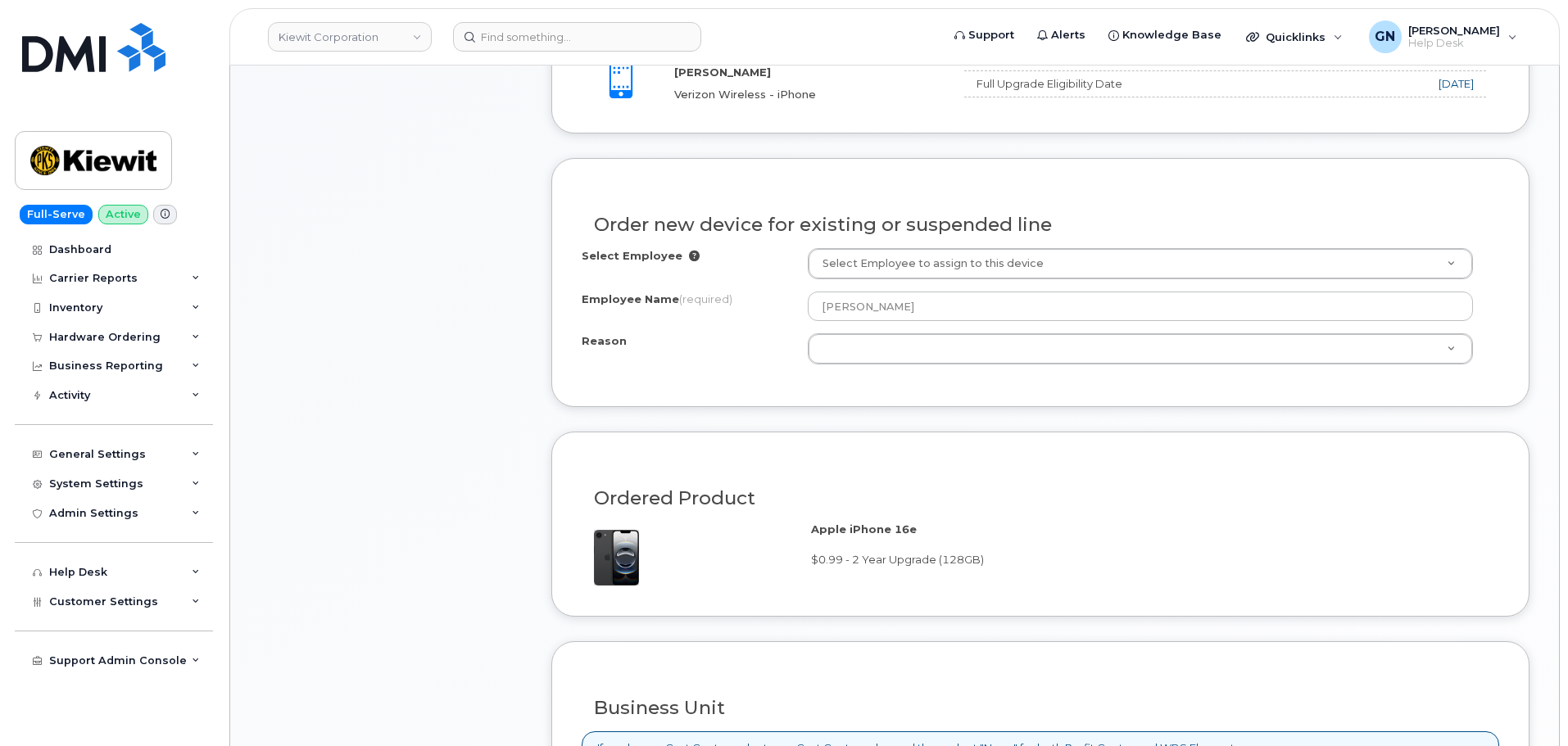
scroll to position [656, 0]
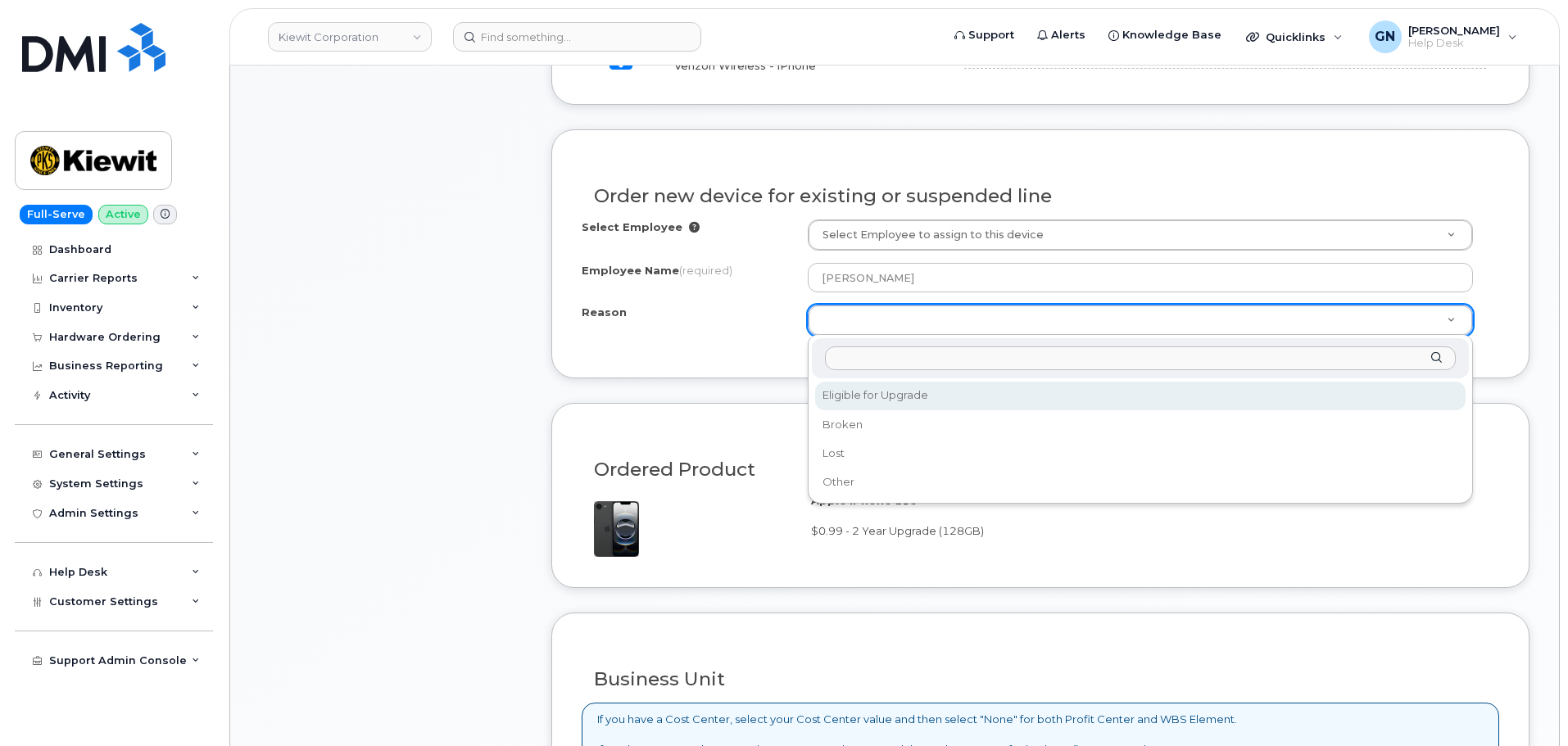
select select "eligible_for_upgrade"
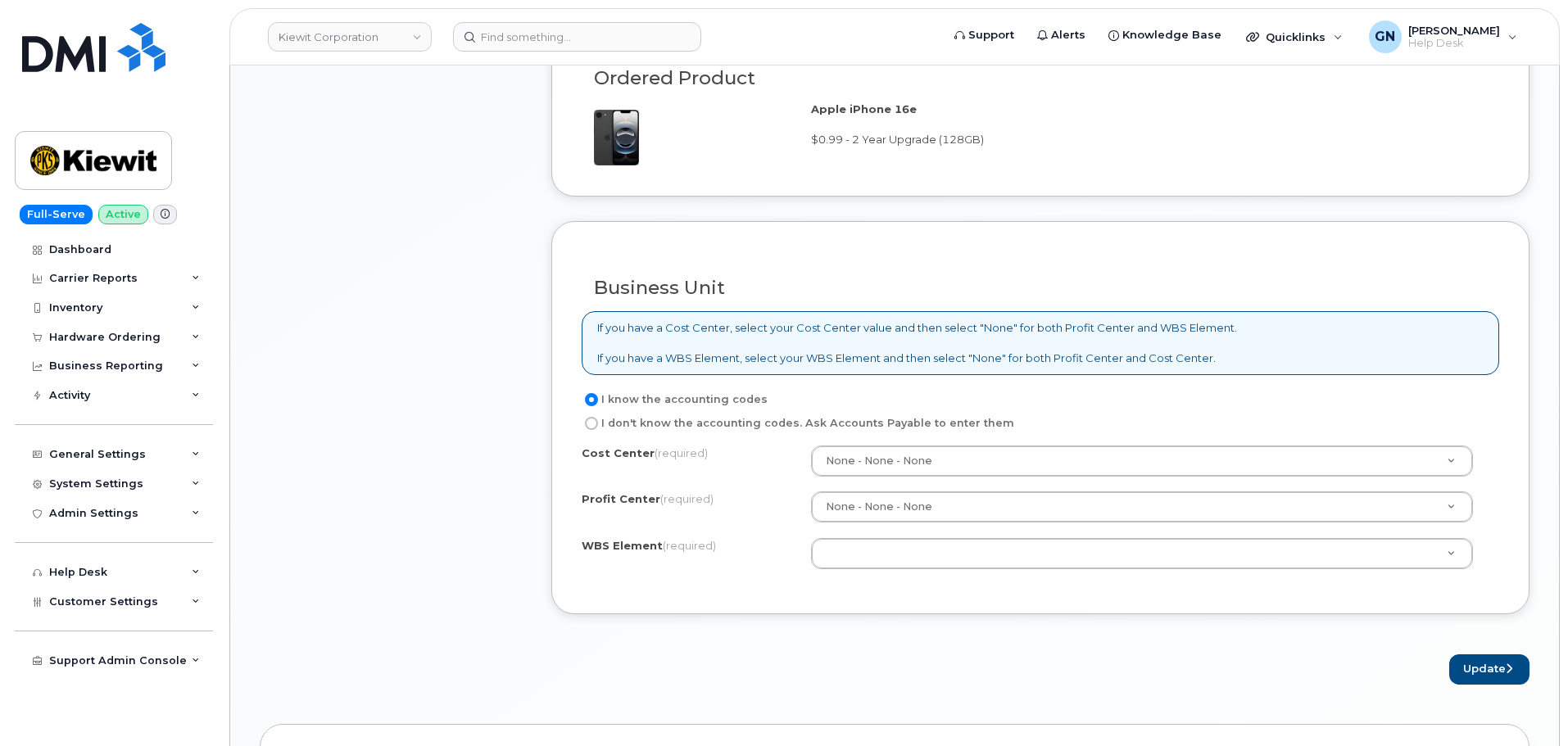
scroll to position [1147, 0]
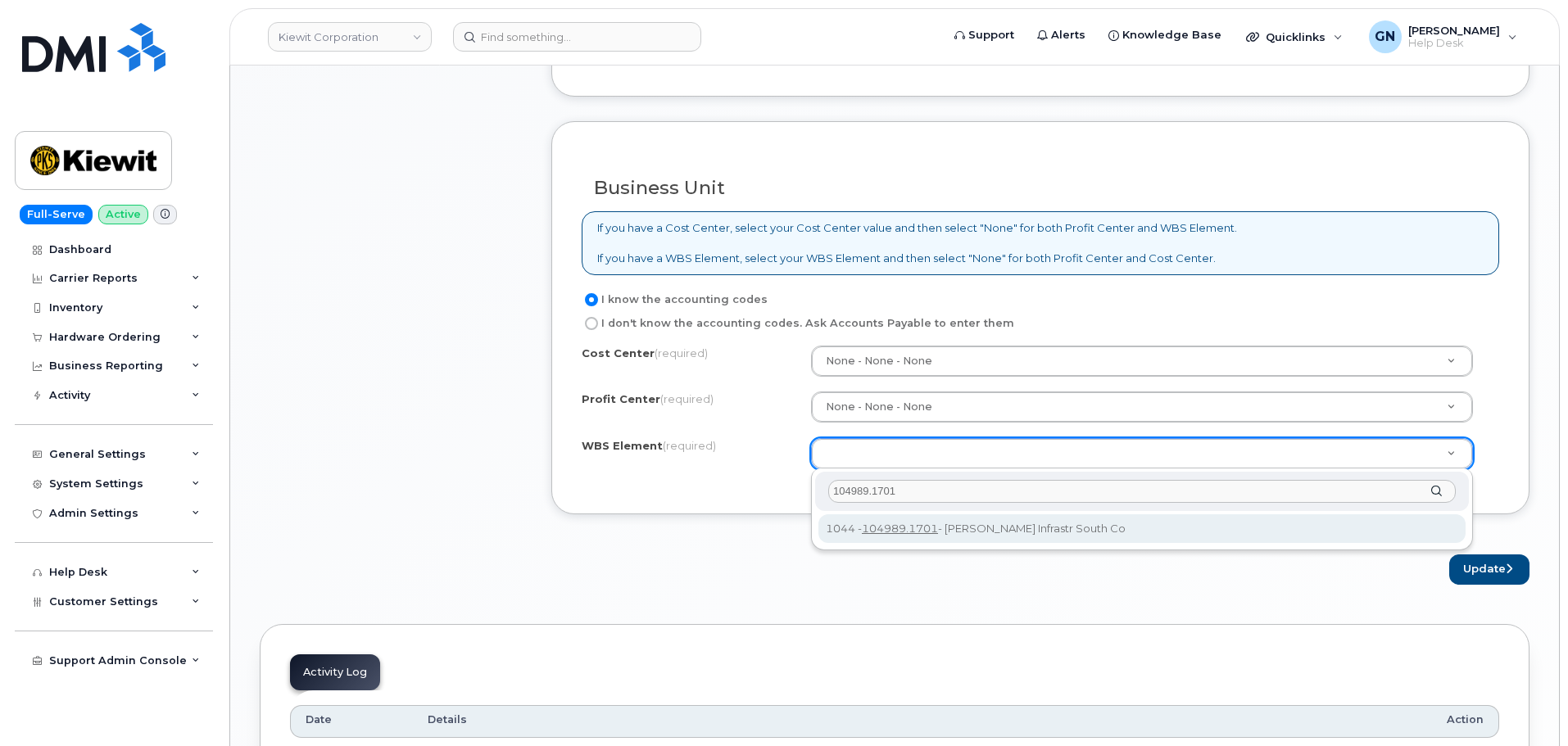
type input "104989.1701"
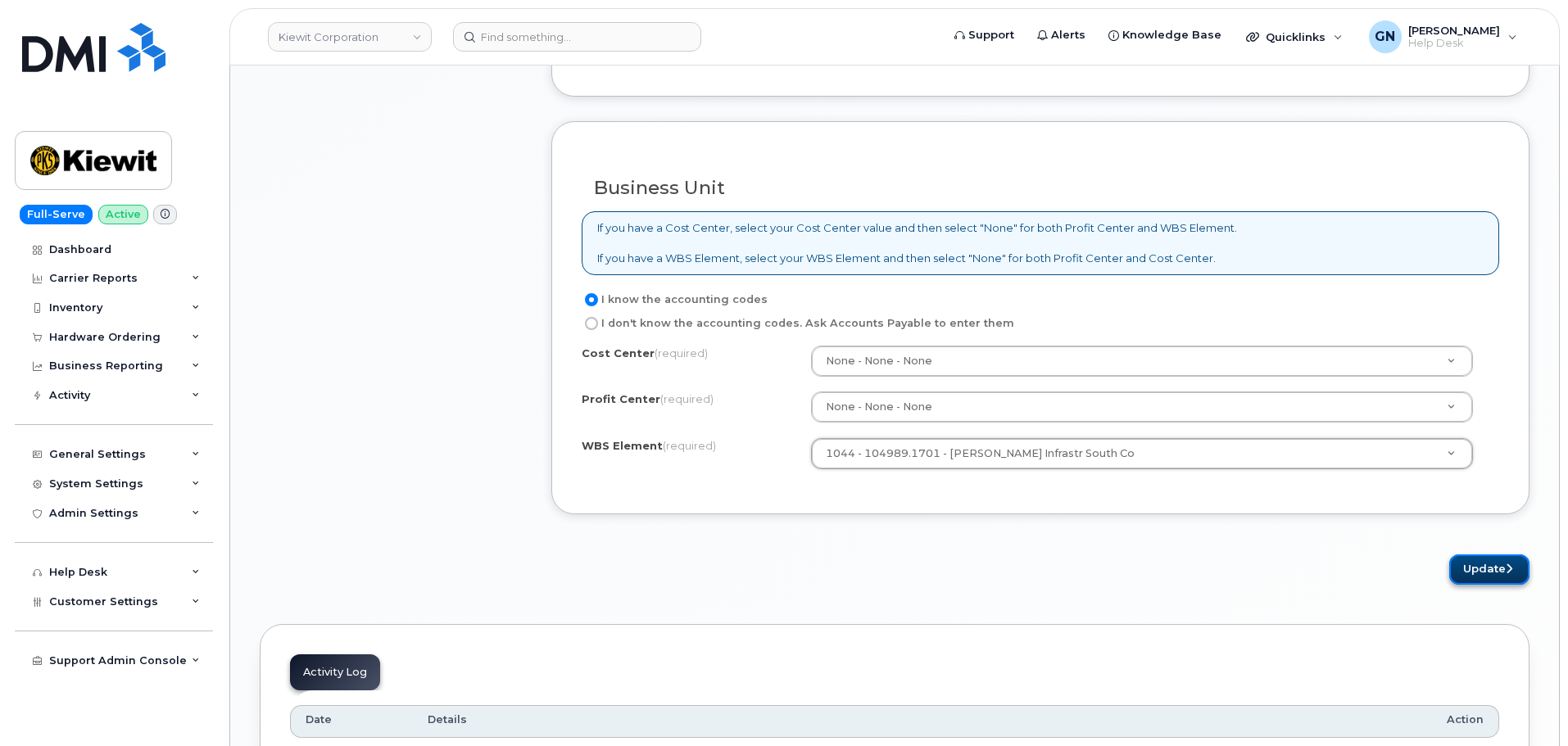
click at [1498, 571] on button "Update" at bounding box center [1489, 569] width 81 height 30
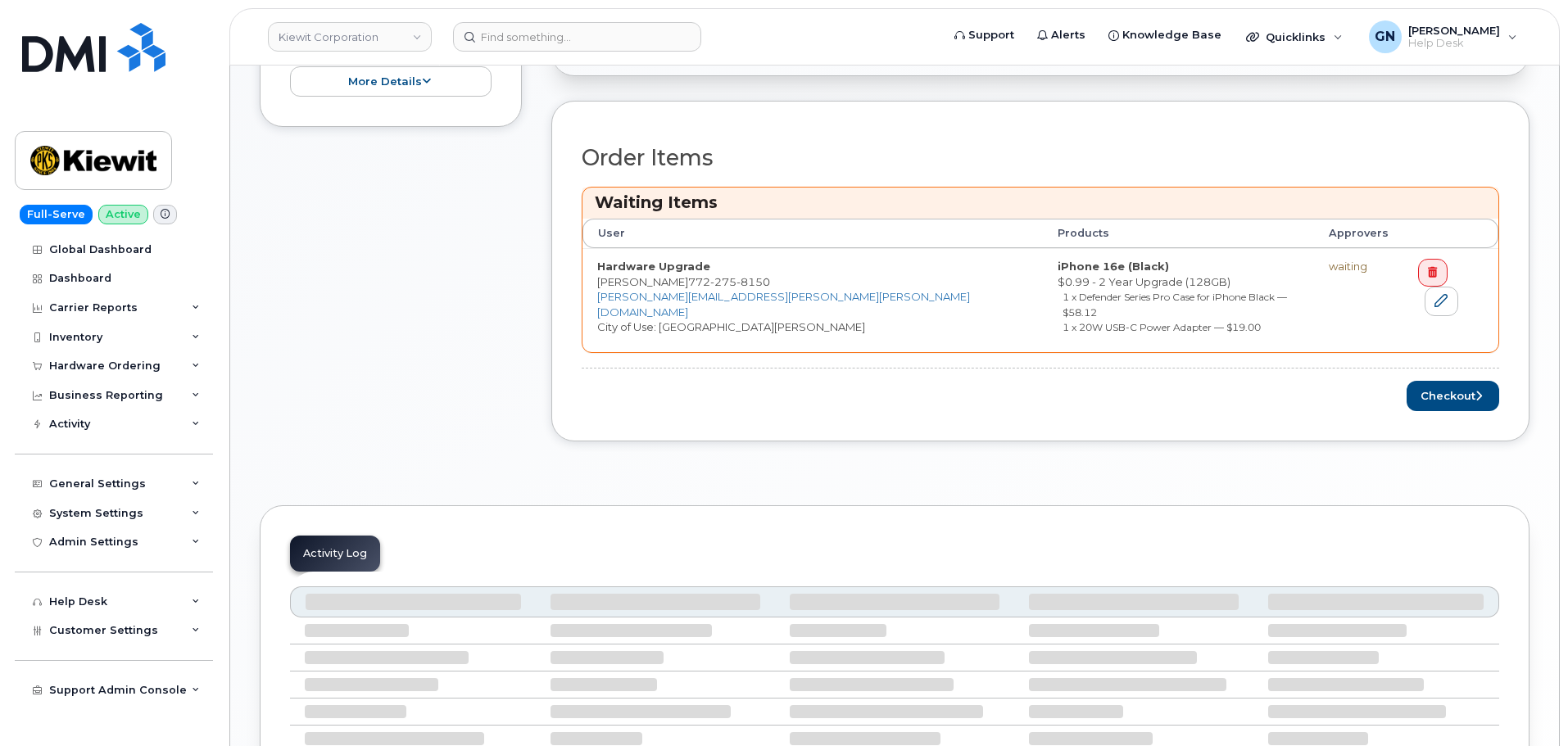
scroll to position [600, 0]
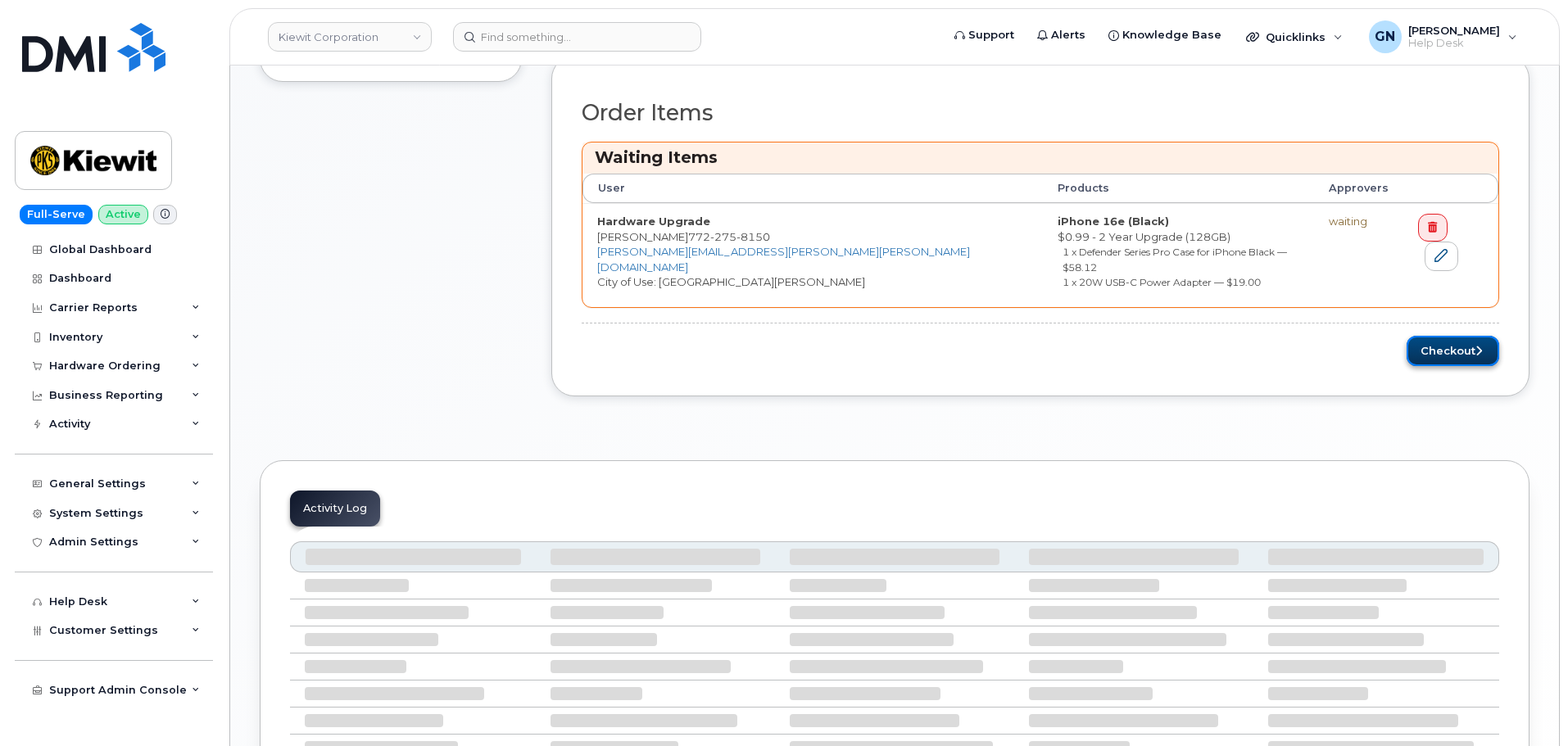
click at [1464, 348] on button "Checkout" at bounding box center [1453, 350] width 92 height 30
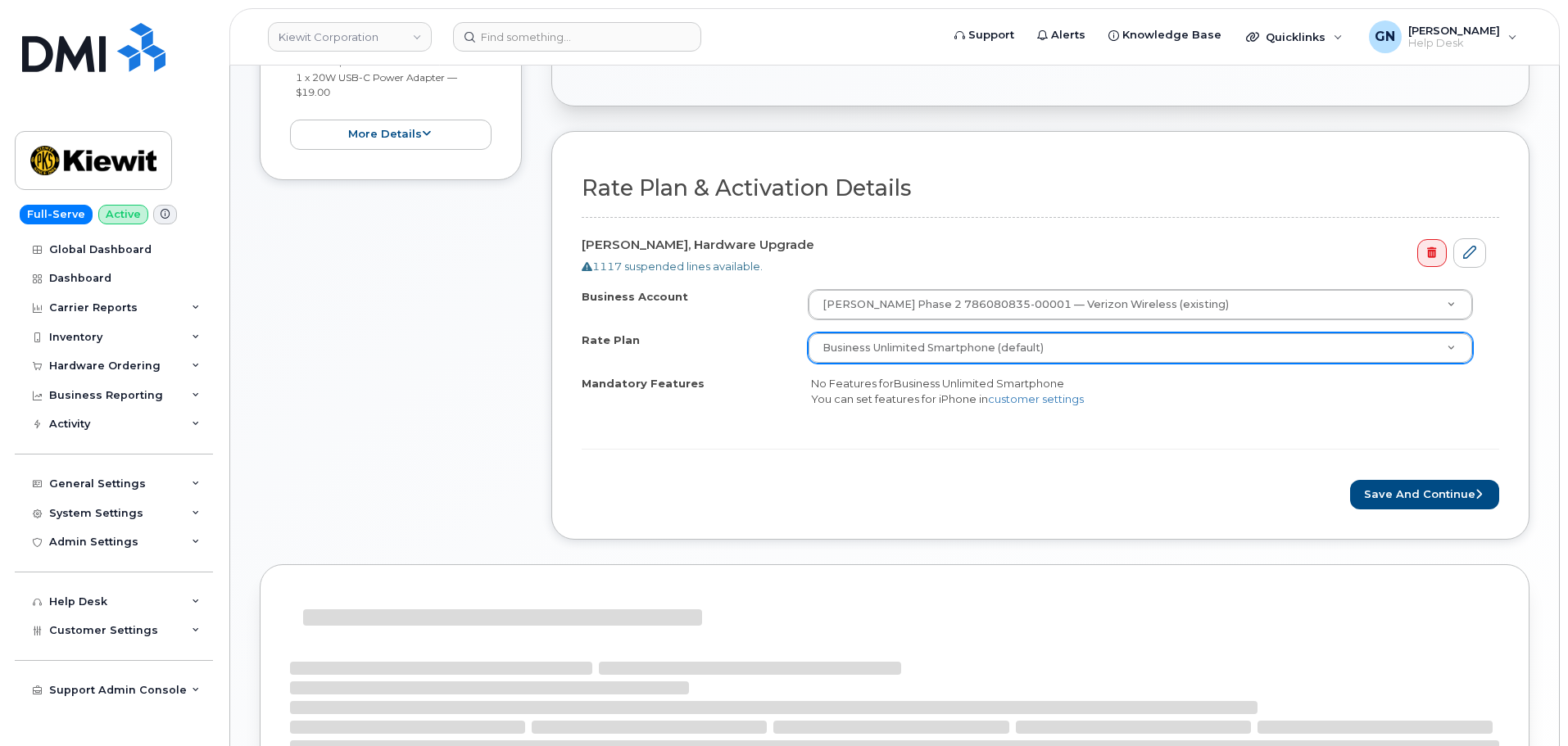
scroll to position [409, 0]
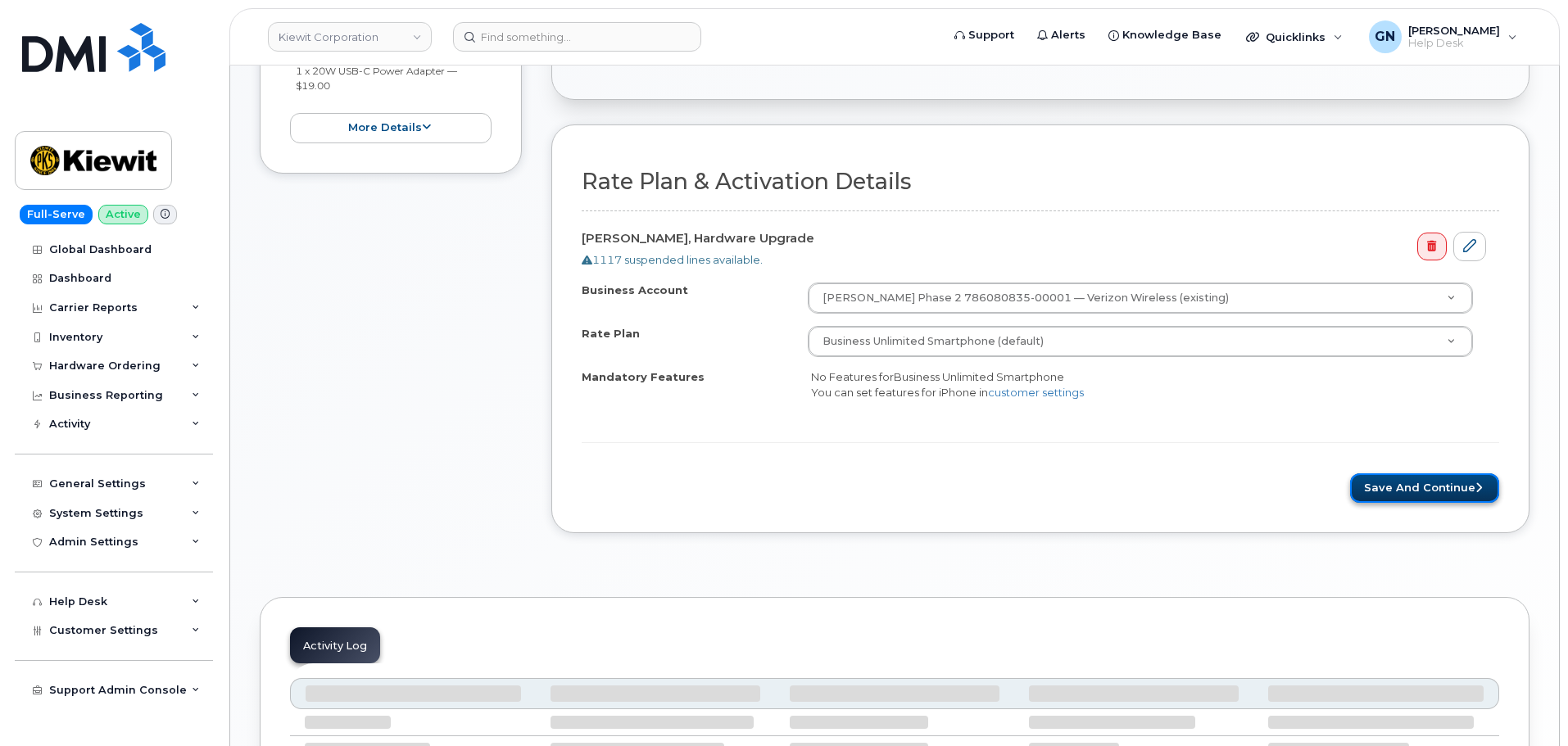
drag, startPoint x: 1404, startPoint y: 489, endPoint x: 1366, endPoint y: 494, distance: 38.3
click at [1404, 489] on button "Save and Continue" at bounding box center [1425, 488] width 149 height 30
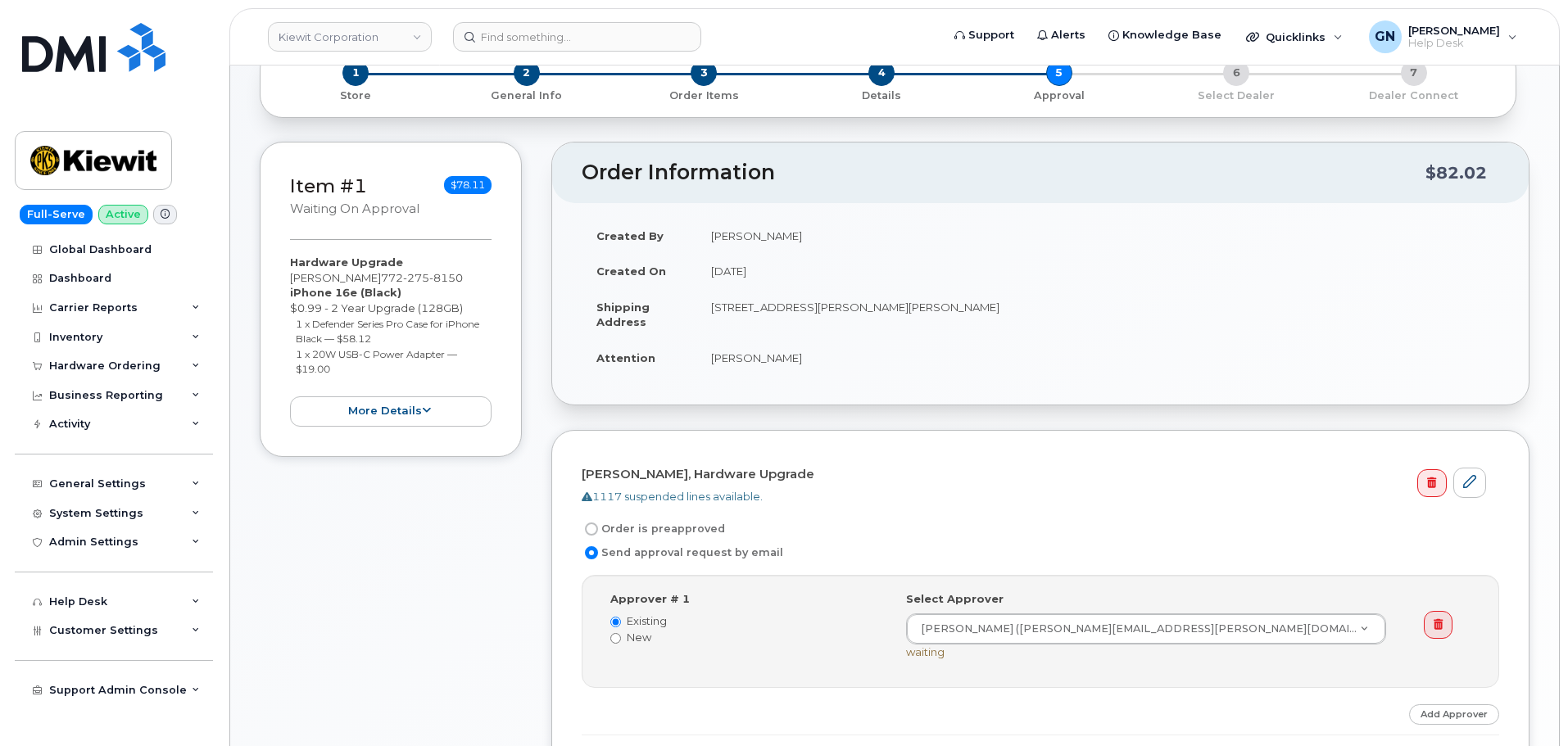
scroll to position [409, 0]
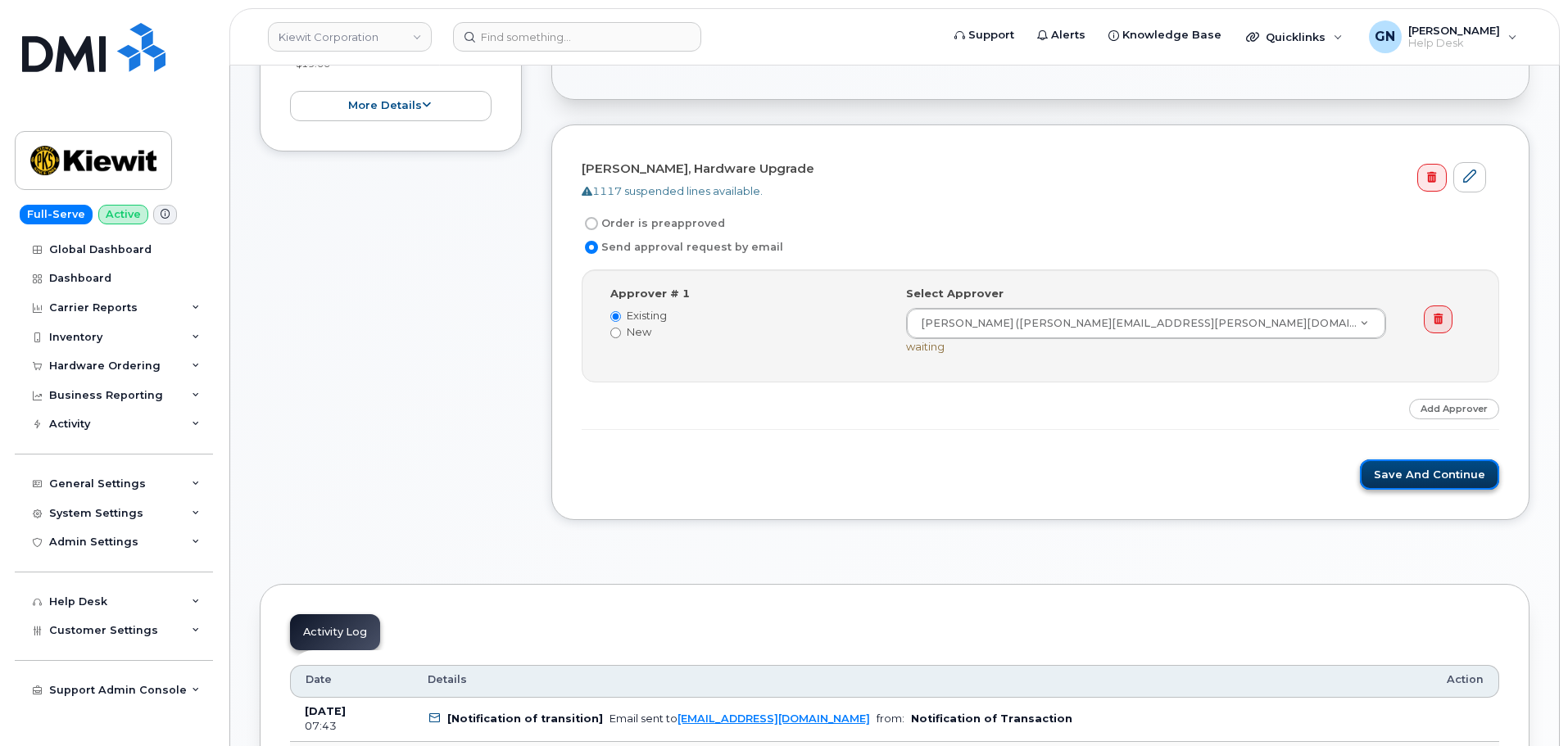
click at [1398, 476] on button "Save and Continue" at bounding box center [1430, 474] width 140 height 30
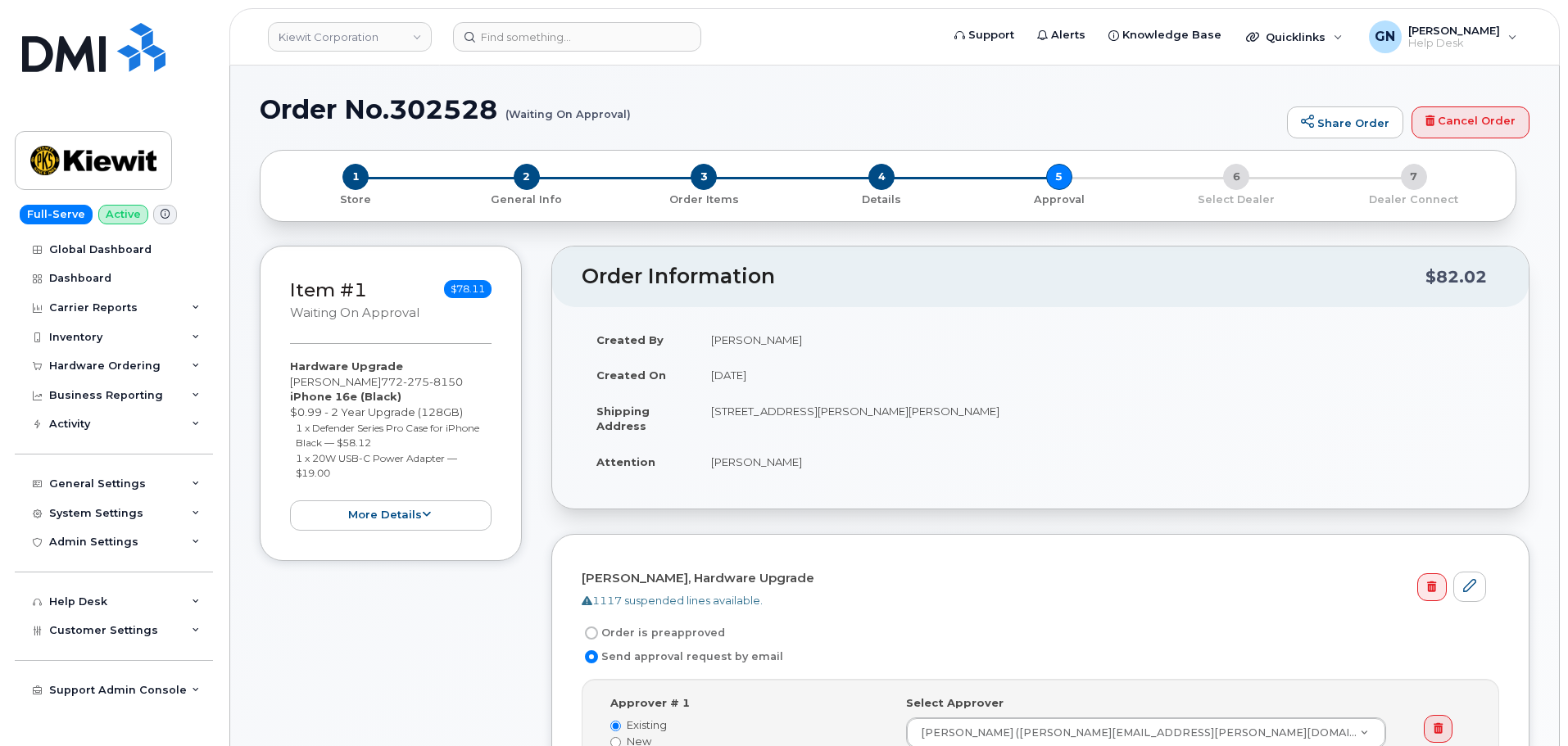
drag, startPoint x: 303, startPoint y: 113, endPoint x: 310, endPoint y: 108, distance: 8.6
click at [310, 108] on h1 "Order No.302528 (Waiting On Approval)" at bounding box center [769, 110] width 1020 height 29
drag, startPoint x: 310, startPoint y: 108, endPoint x: 398, endPoint y: 98, distance: 88.6
click at [398, 98] on h1 "Order No.302528 (Waiting On Approval)" at bounding box center [769, 110] width 1020 height 29
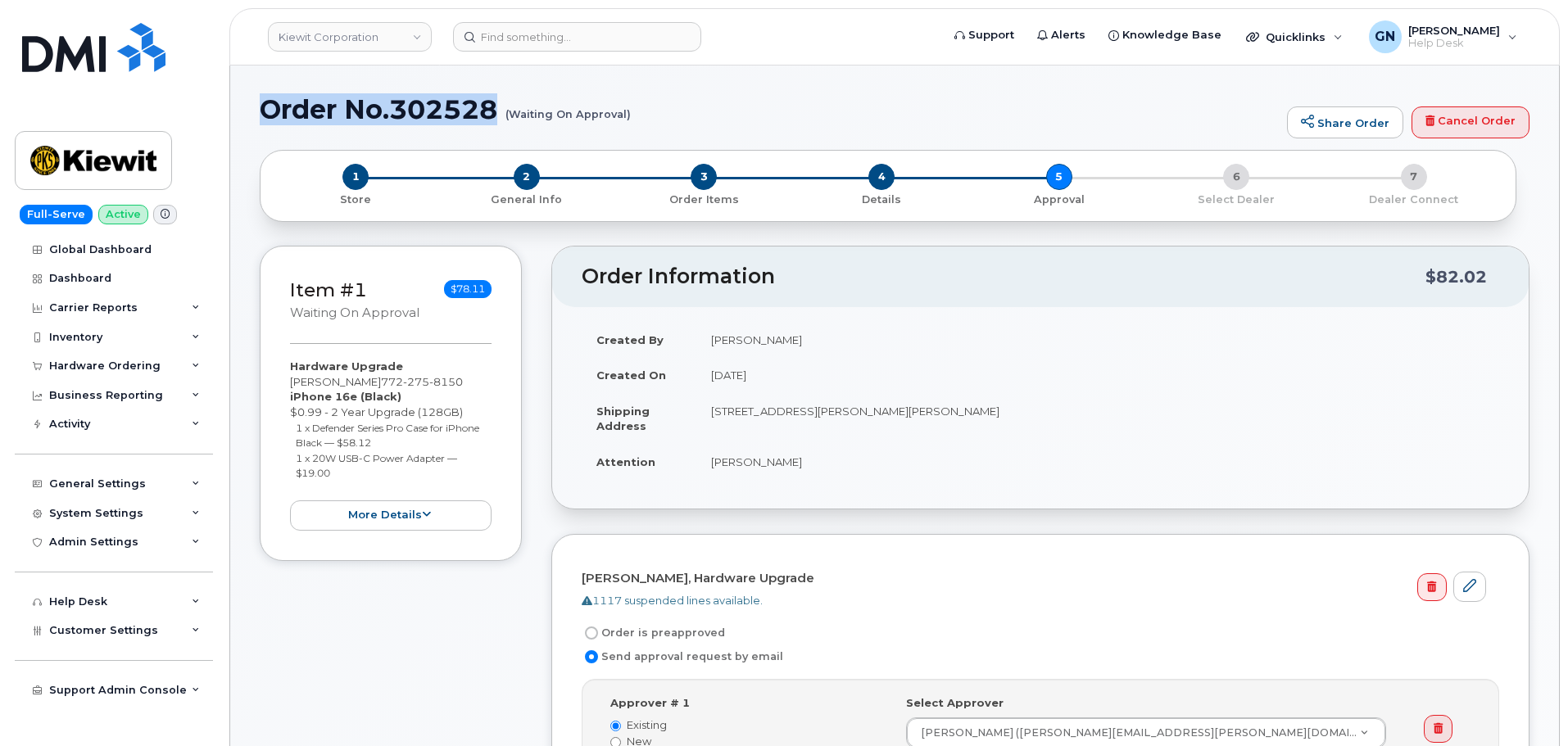
copy h1 "Order No.302528"
drag, startPoint x: 79, startPoint y: 141, endPoint x: 96, endPoint y: 195, distance: 56.6
click at [79, 141] on img at bounding box center [93, 160] width 126 height 48
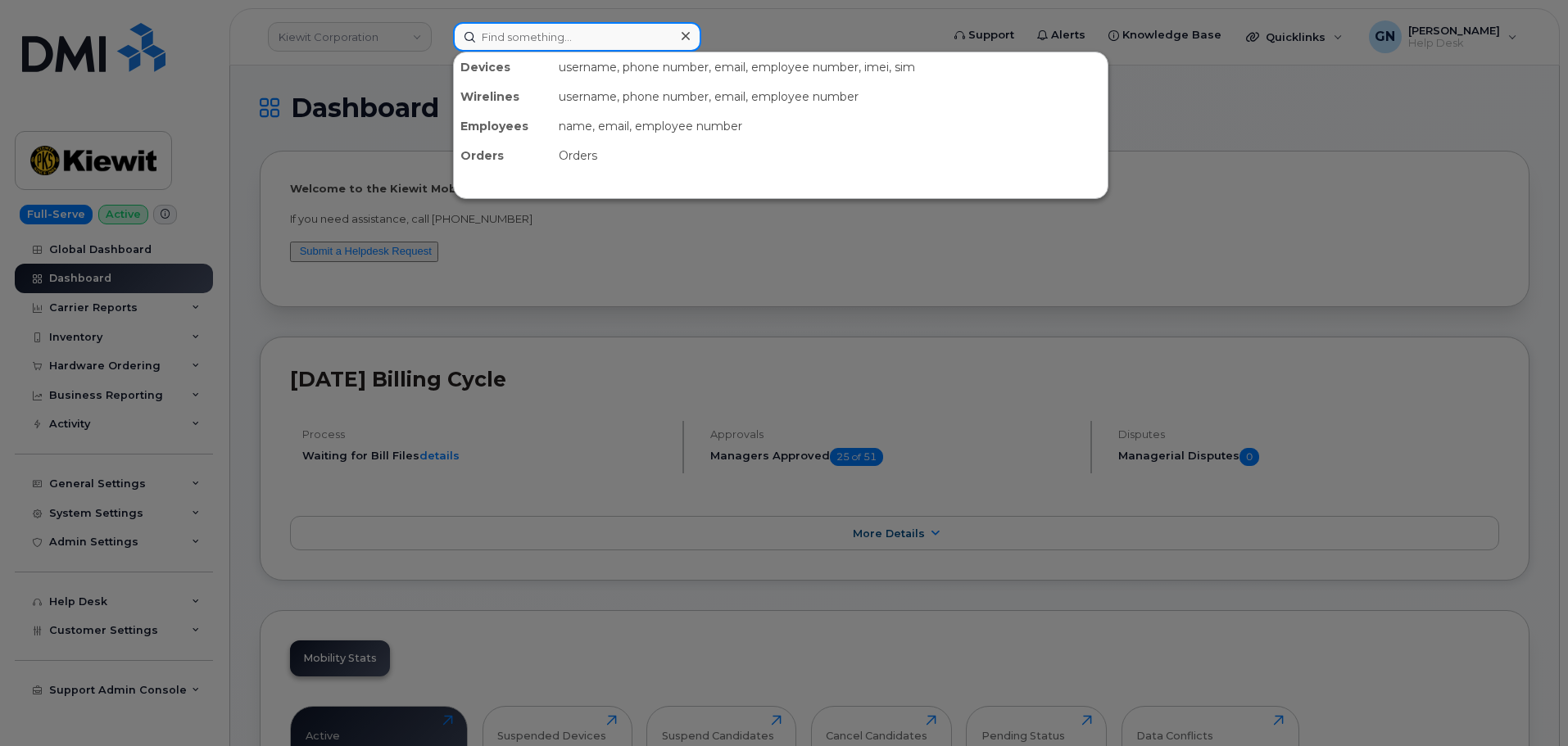
click at [565, 32] on input at bounding box center [577, 37] width 248 height 29
paste input "9175939953"
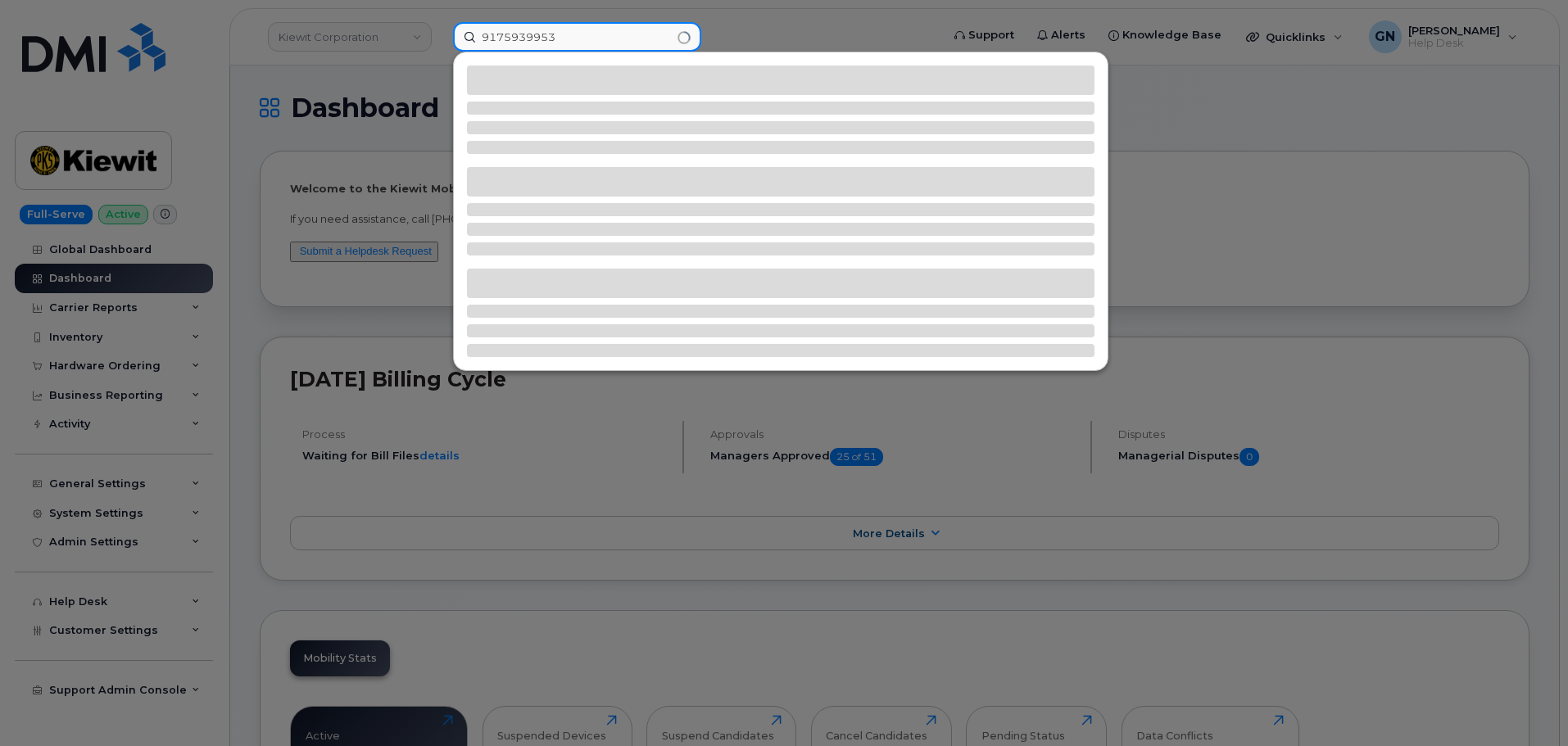
type input "9175939953"
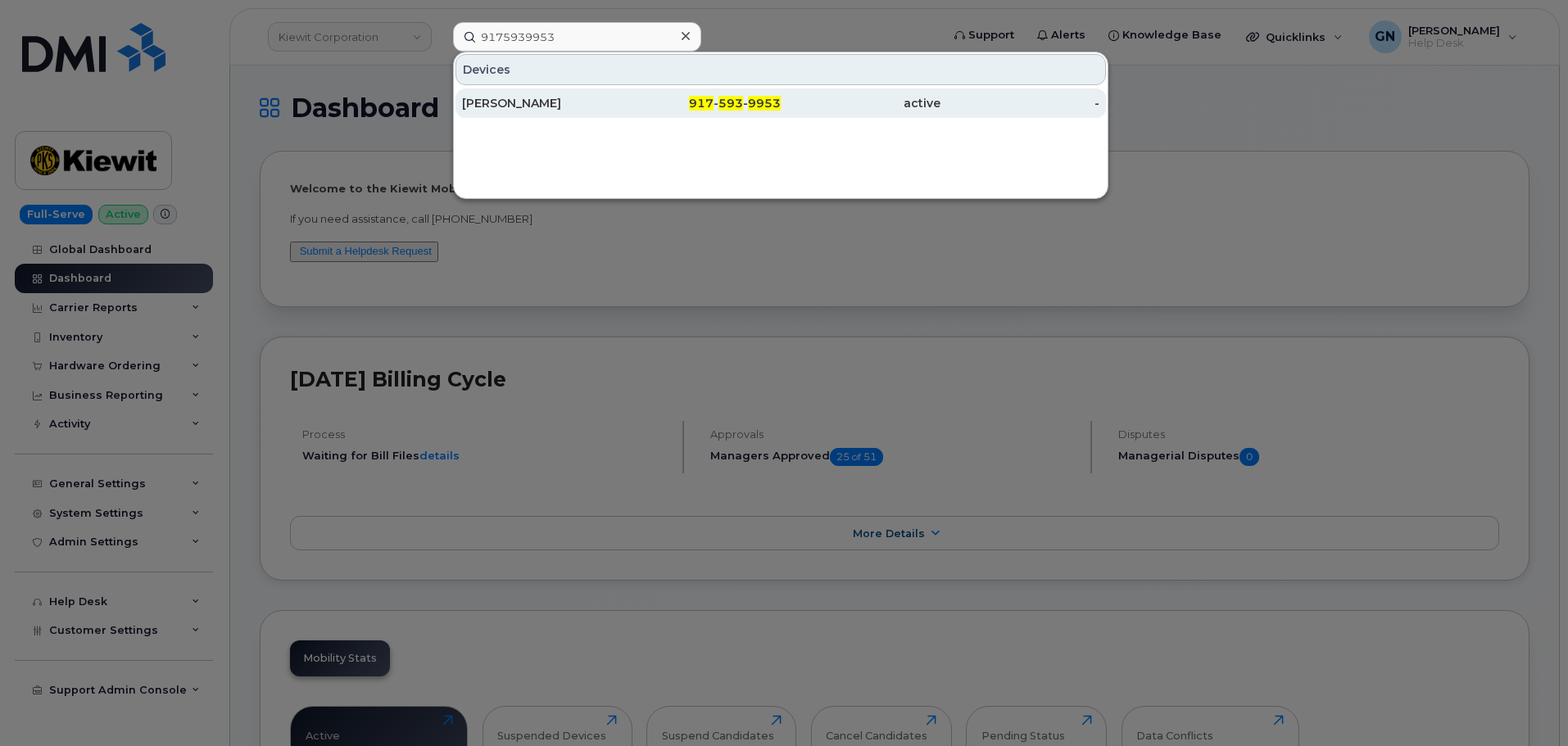
click at [512, 108] on div "Chris Little" at bounding box center [541, 103] width 160 height 16
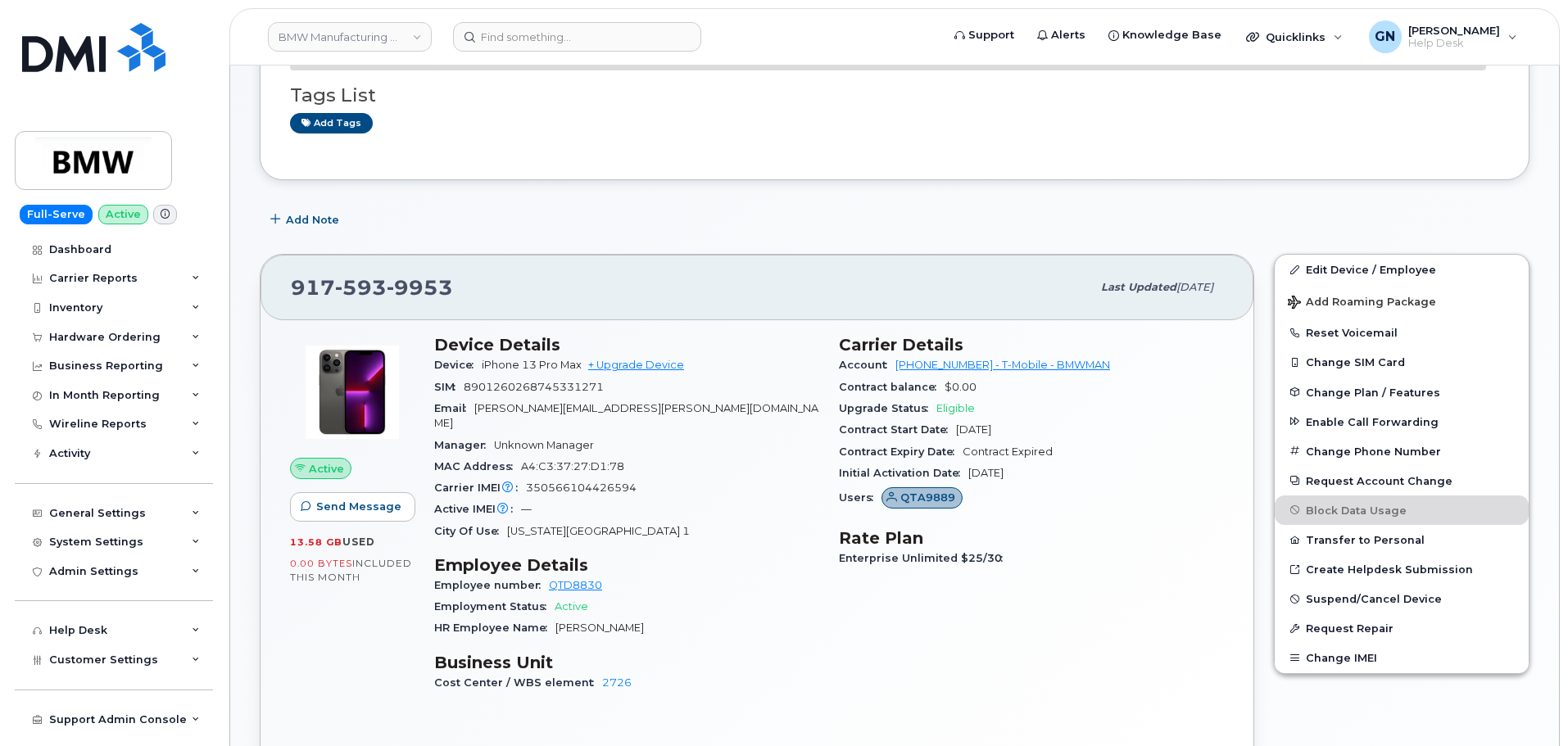
scroll to position [164, 0]
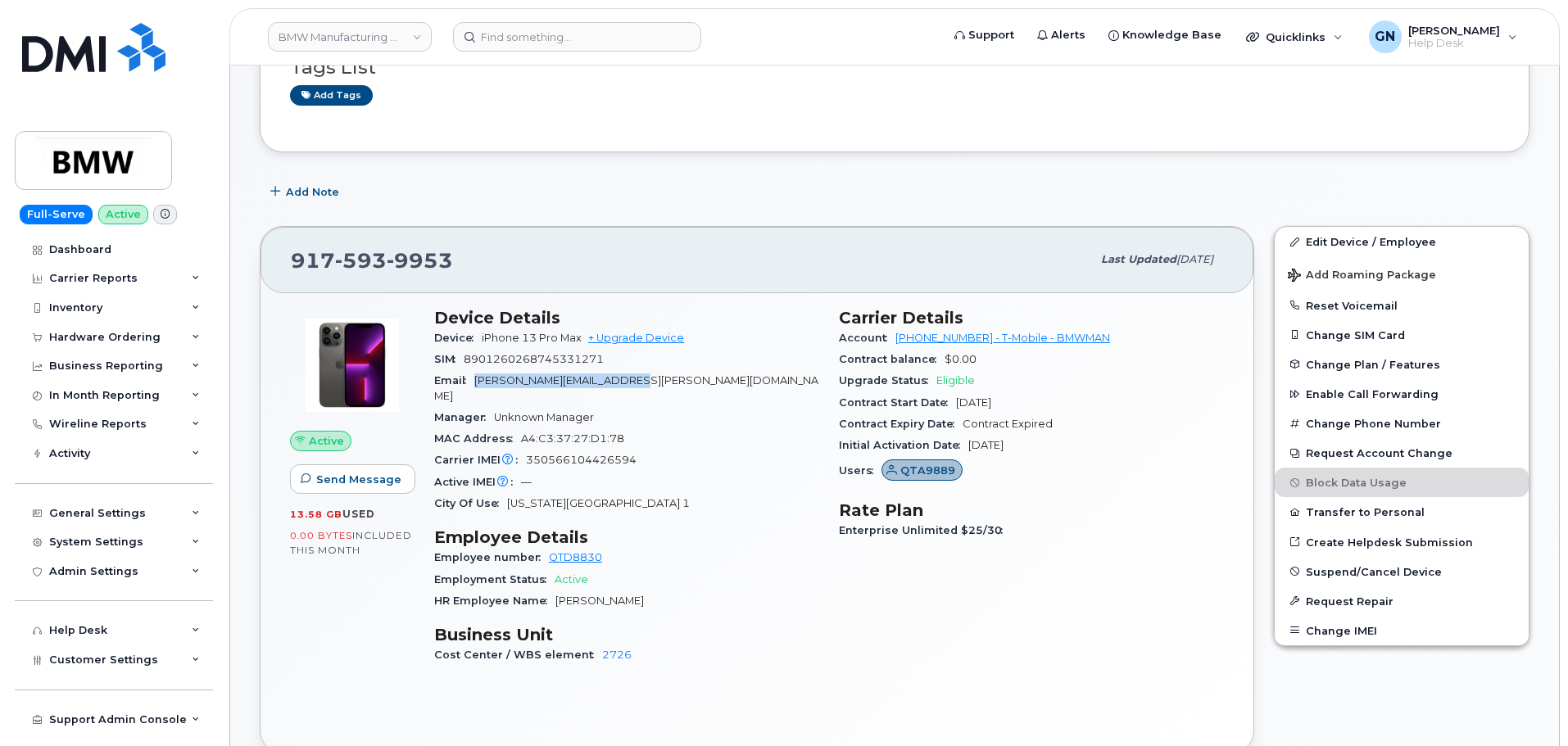
drag, startPoint x: 635, startPoint y: 379, endPoint x: 477, endPoint y: 385, distance: 158.1
click at [477, 385] on div "Email [PERSON_NAME][EMAIL_ADDRESS][DOMAIN_NAME]" at bounding box center [627, 389] width 385 height 37
